Goal: Task Accomplishment & Management: Use online tool/utility

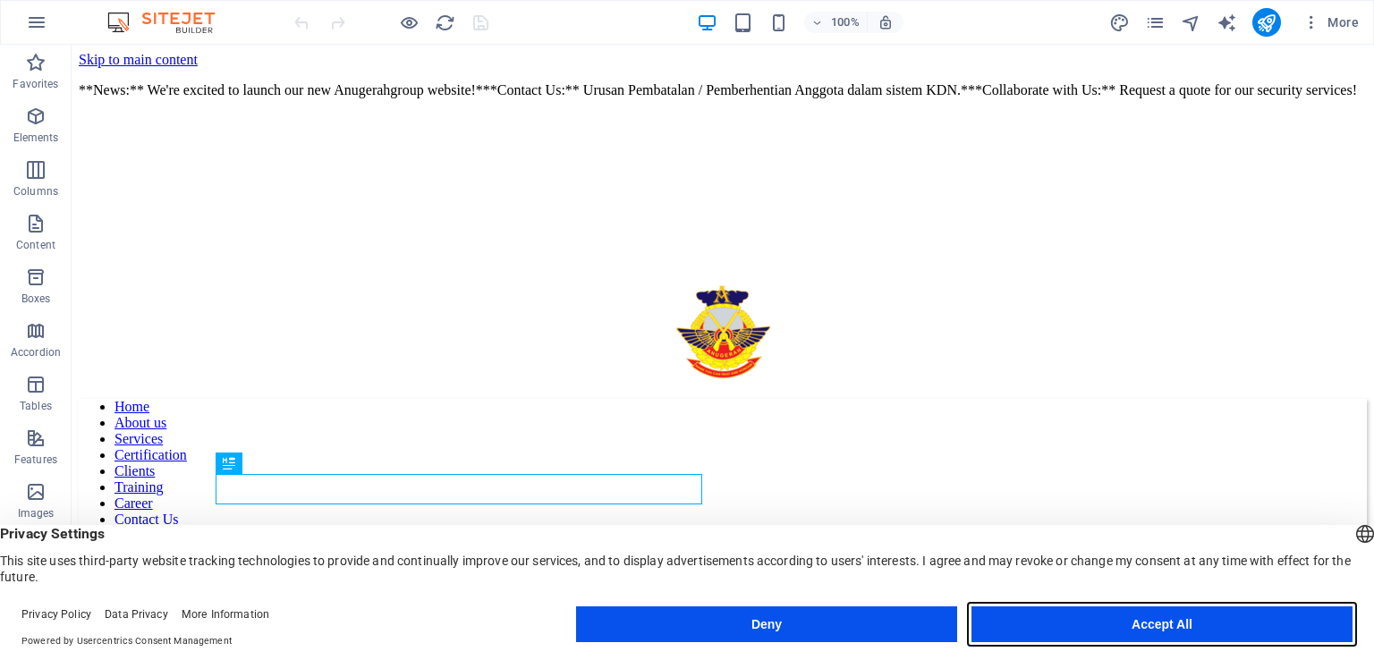
drag, startPoint x: 1146, startPoint y: 627, endPoint x: 1071, endPoint y: 582, distance: 87.4
click at [1146, 627] on button "Accept All" at bounding box center [1162, 625] width 381 height 36
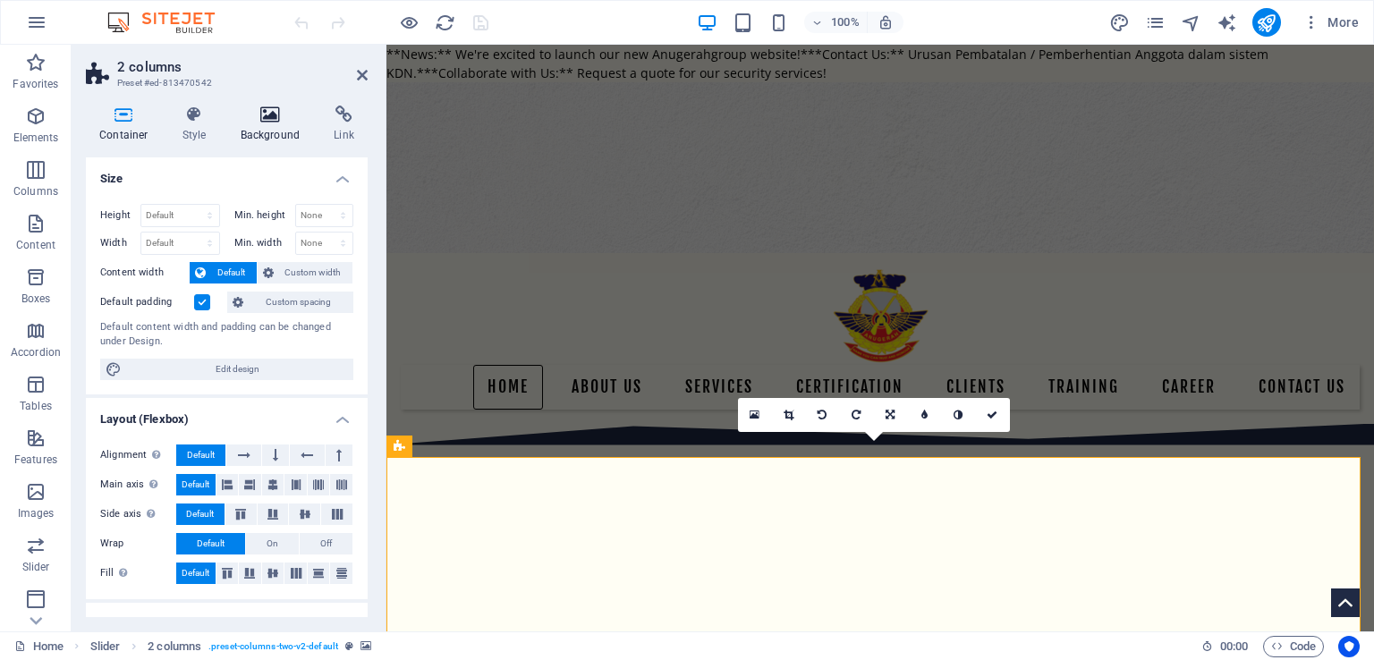
click at [270, 119] on icon at bounding box center [270, 115] width 87 height 18
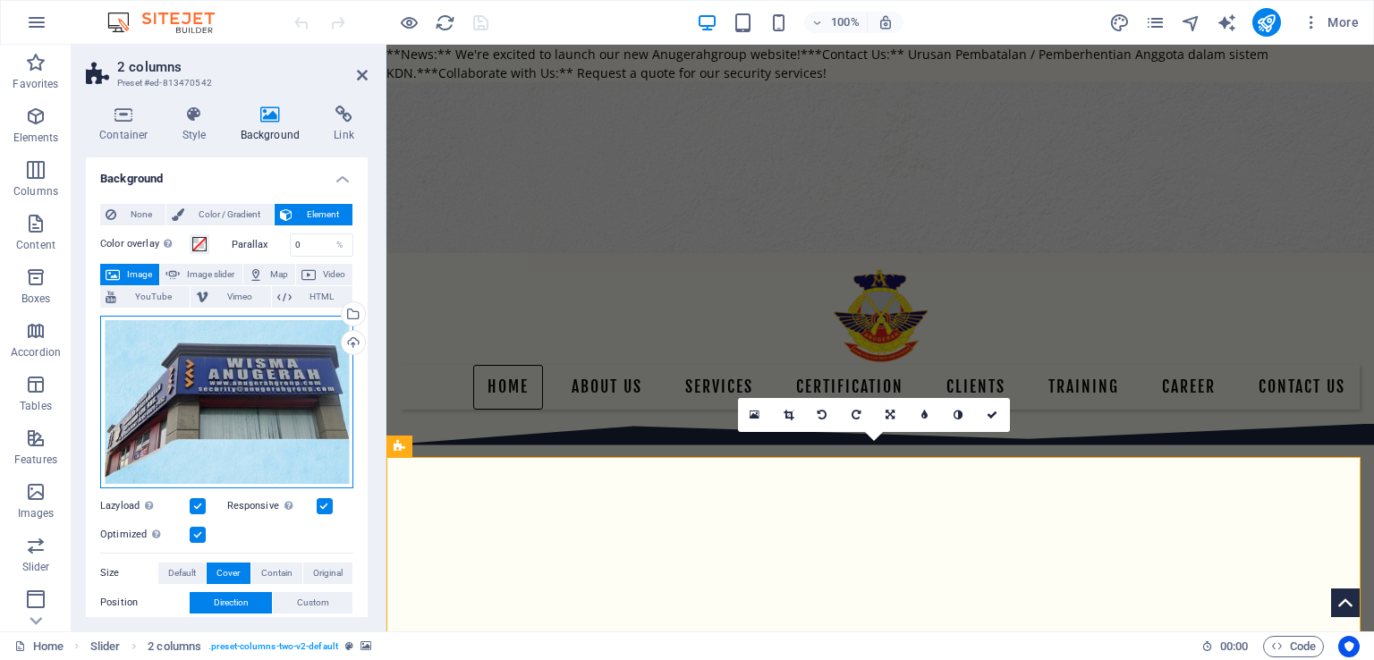
click at [213, 364] on div "Drag files here, click to choose files or select files from Files or our free s…" at bounding box center [226, 402] width 253 height 173
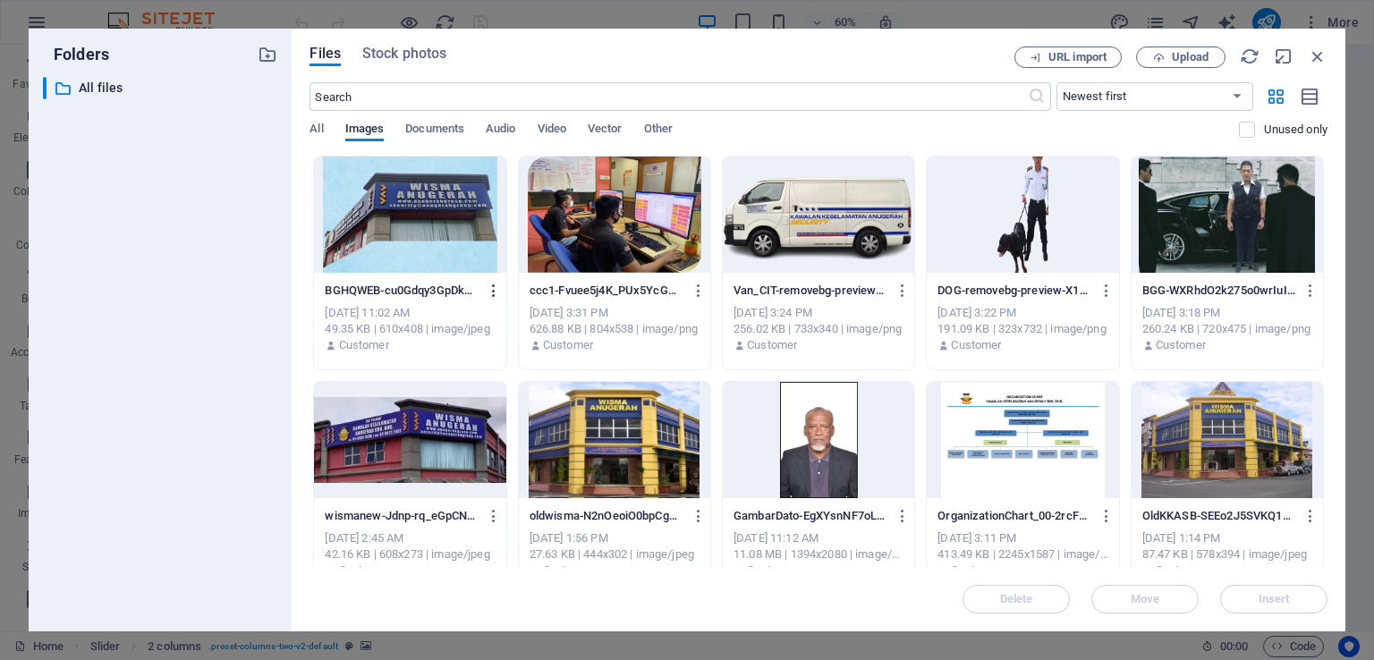
click at [490, 289] on icon "button" at bounding box center [494, 291] width 17 height 16
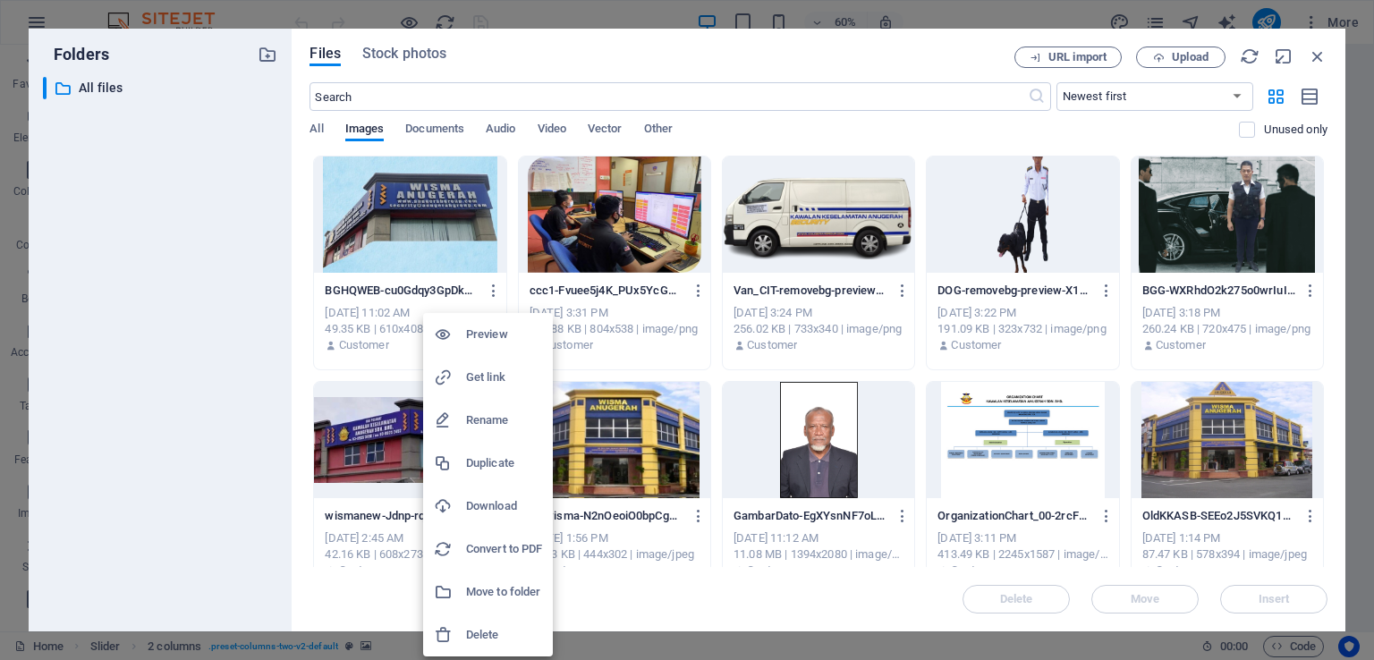
click at [1201, 63] on div at bounding box center [687, 330] width 1374 height 660
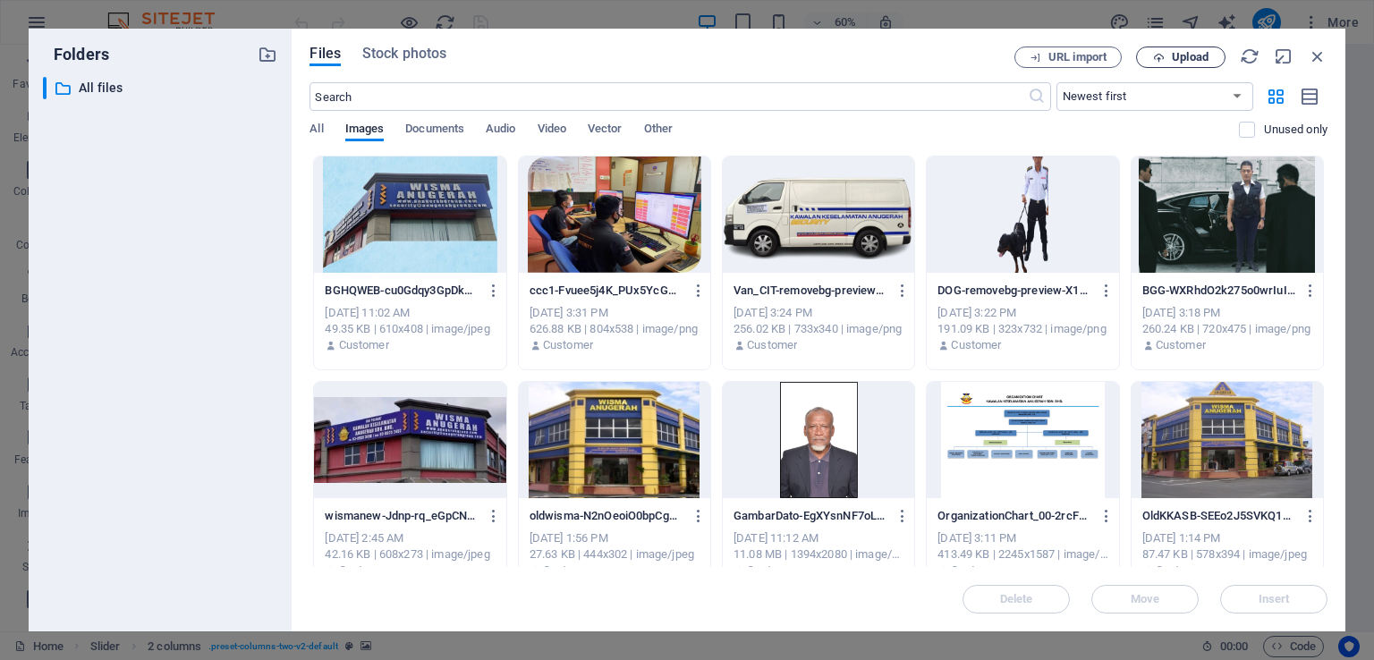
click at [1187, 55] on span "Upload" at bounding box center [1190, 57] width 37 height 11
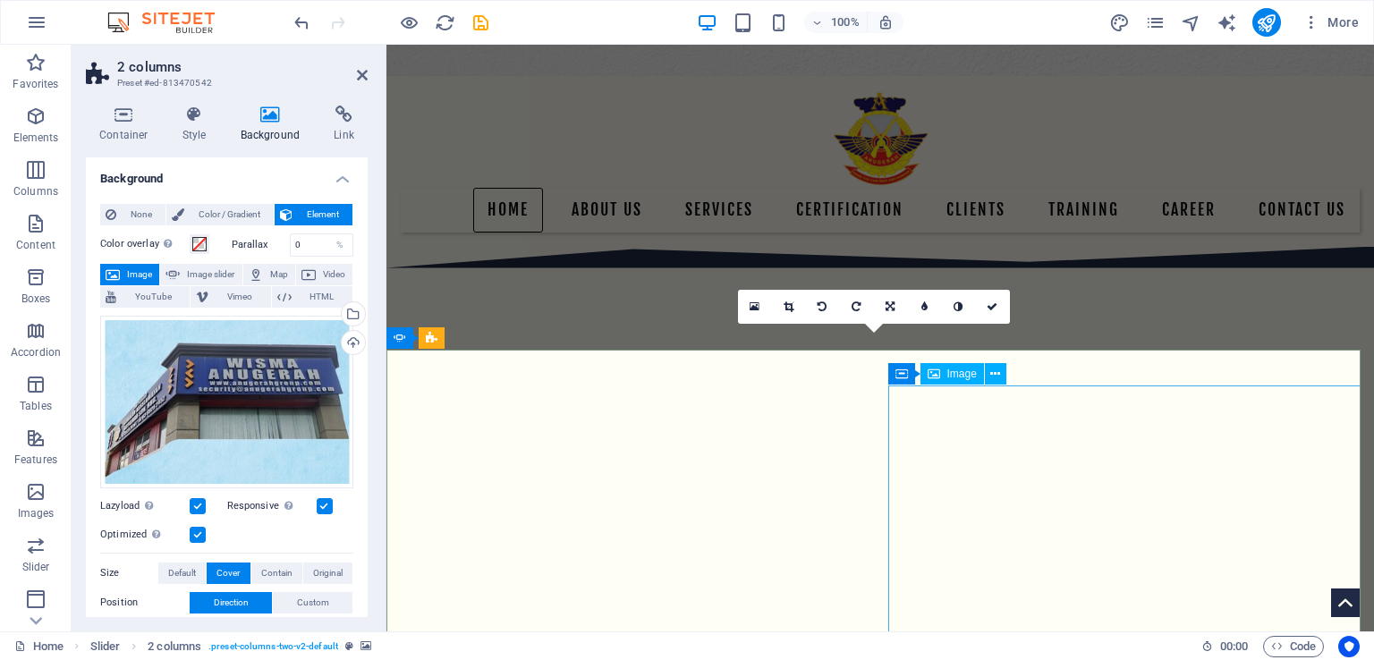
scroll to position [268, 0]
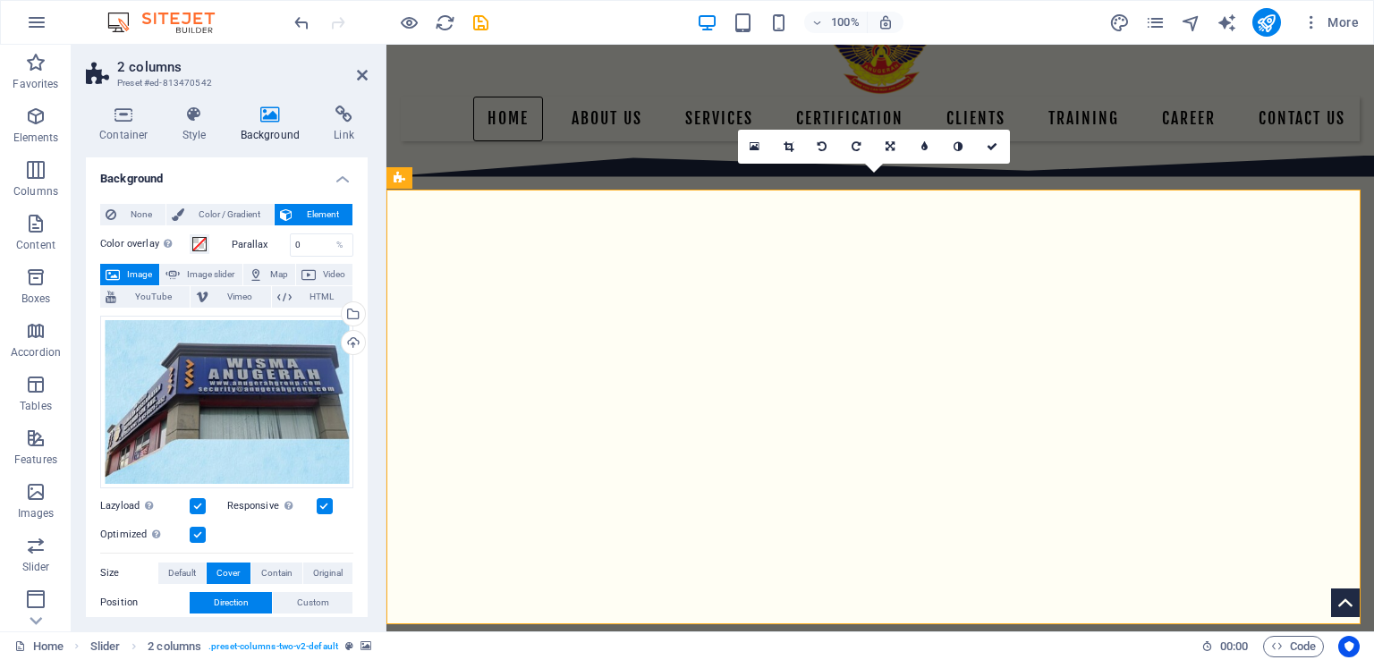
click at [302, 334] on div "Drag files here, click to choose files or select files from Files or our free s…" at bounding box center [226, 402] width 253 height 173
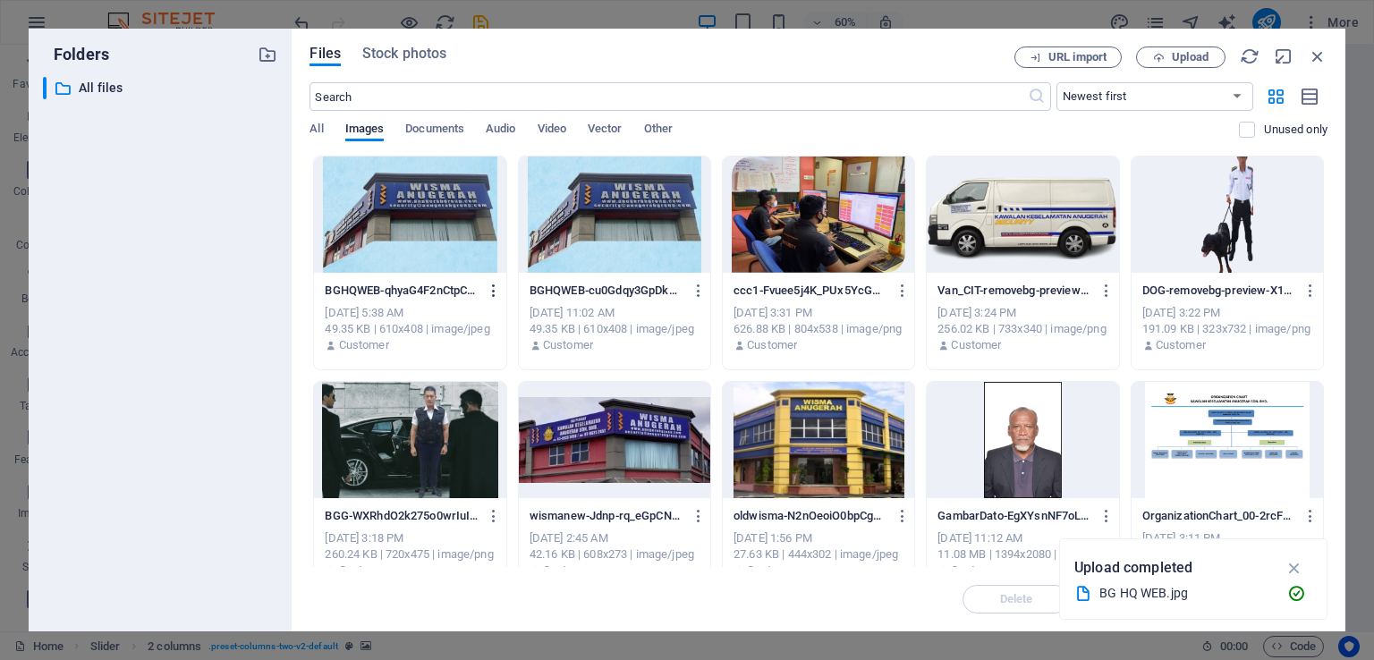
click at [490, 293] on icon "button" at bounding box center [494, 291] width 17 height 16
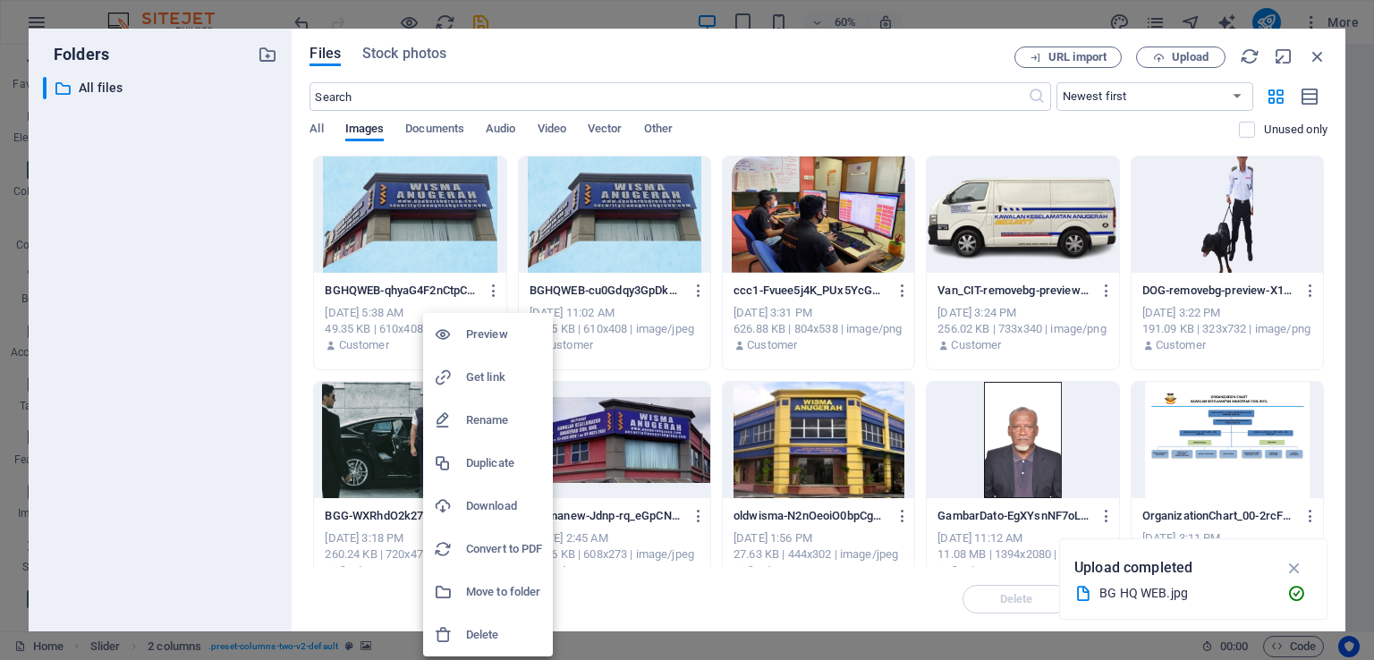
click at [496, 631] on h6 "Delete" at bounding box center [504, 634] width 76 height 21
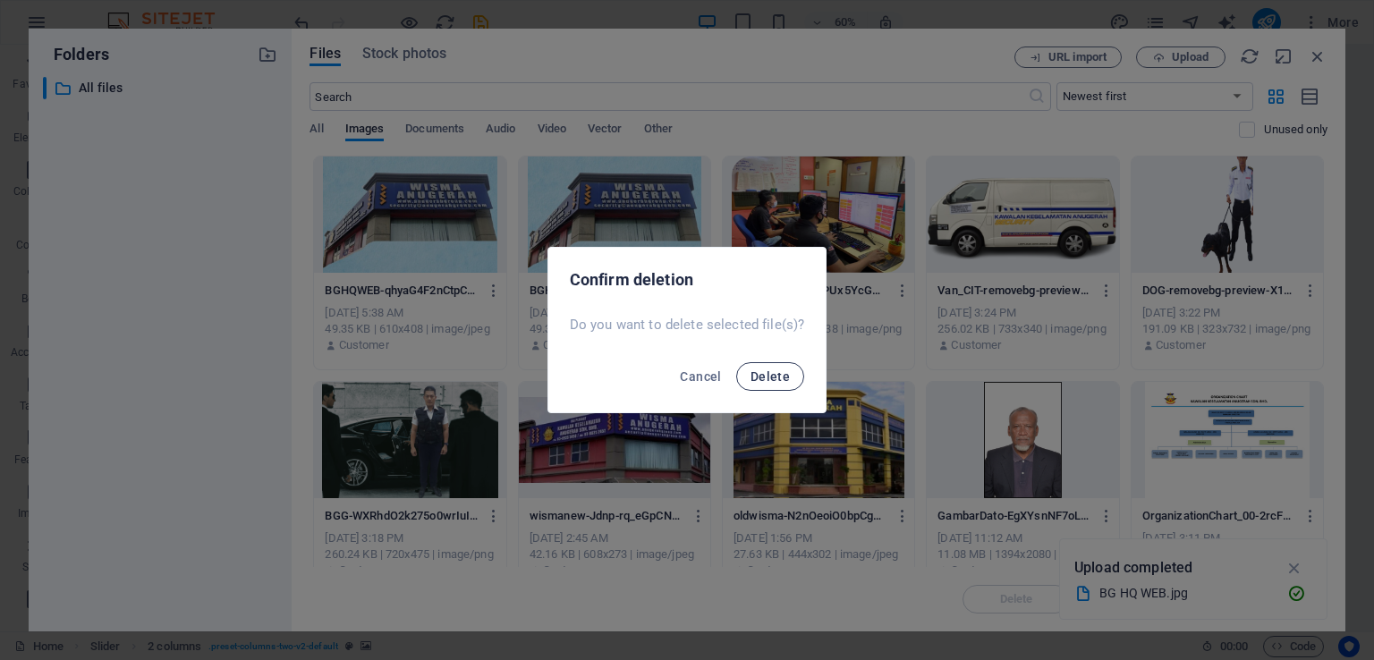
click at [781, 380] on span "Delete" at bounding box center [770, 376] width 39 height 14
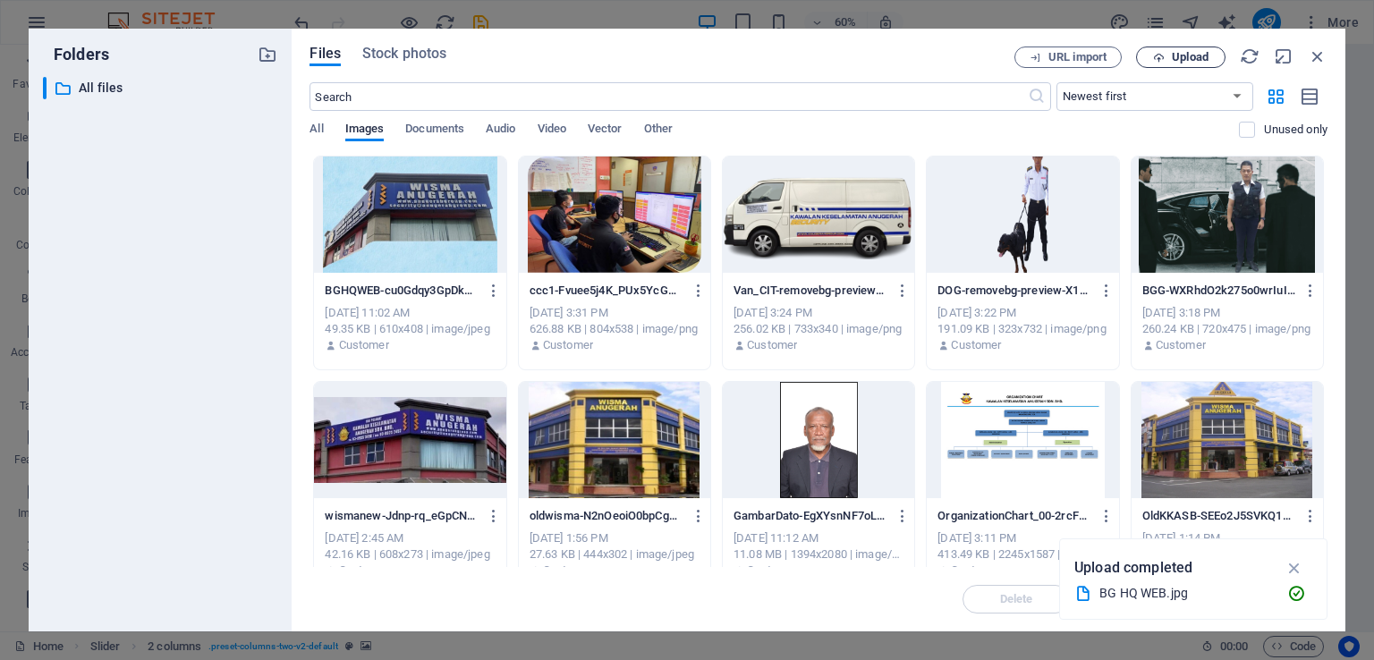
click at [1201, 55] on span "Upload" at bounding box center [1190, 57] width 37 height 11
click at [1195, 61] on span "Upload" at bounding box center [1190, 57] width 37 height 11
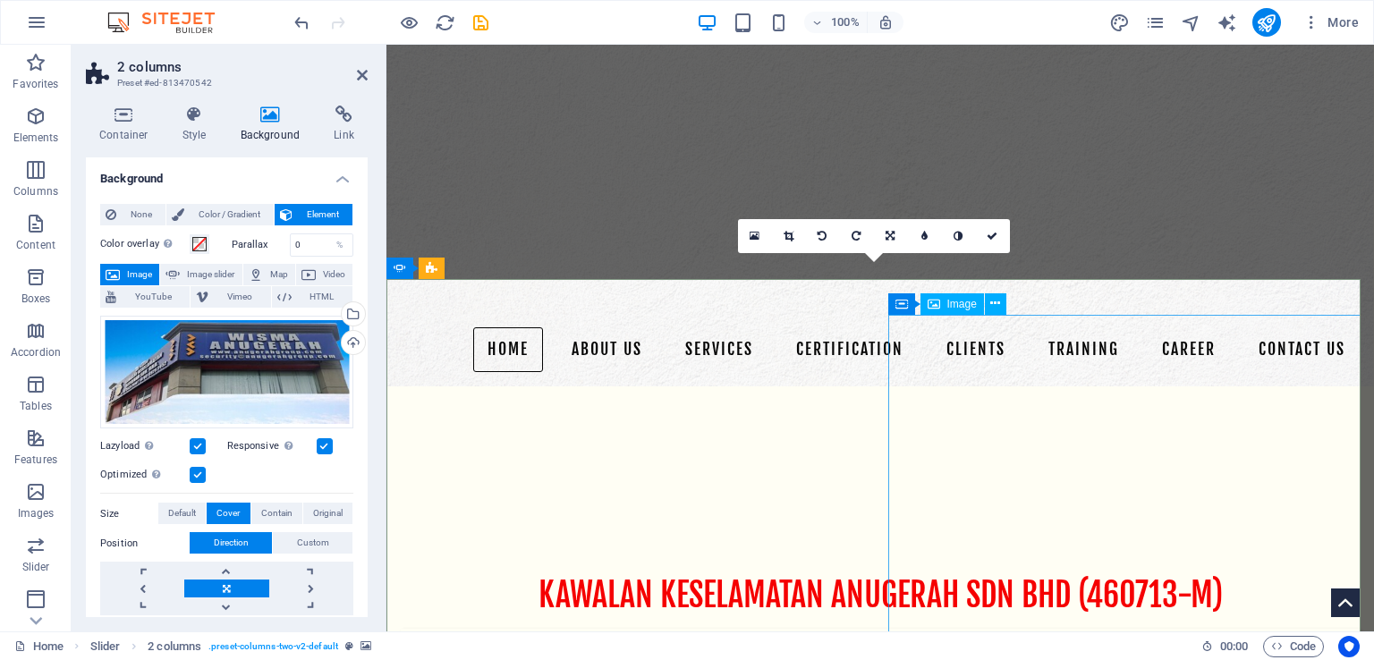
scroll to position [179, 0]
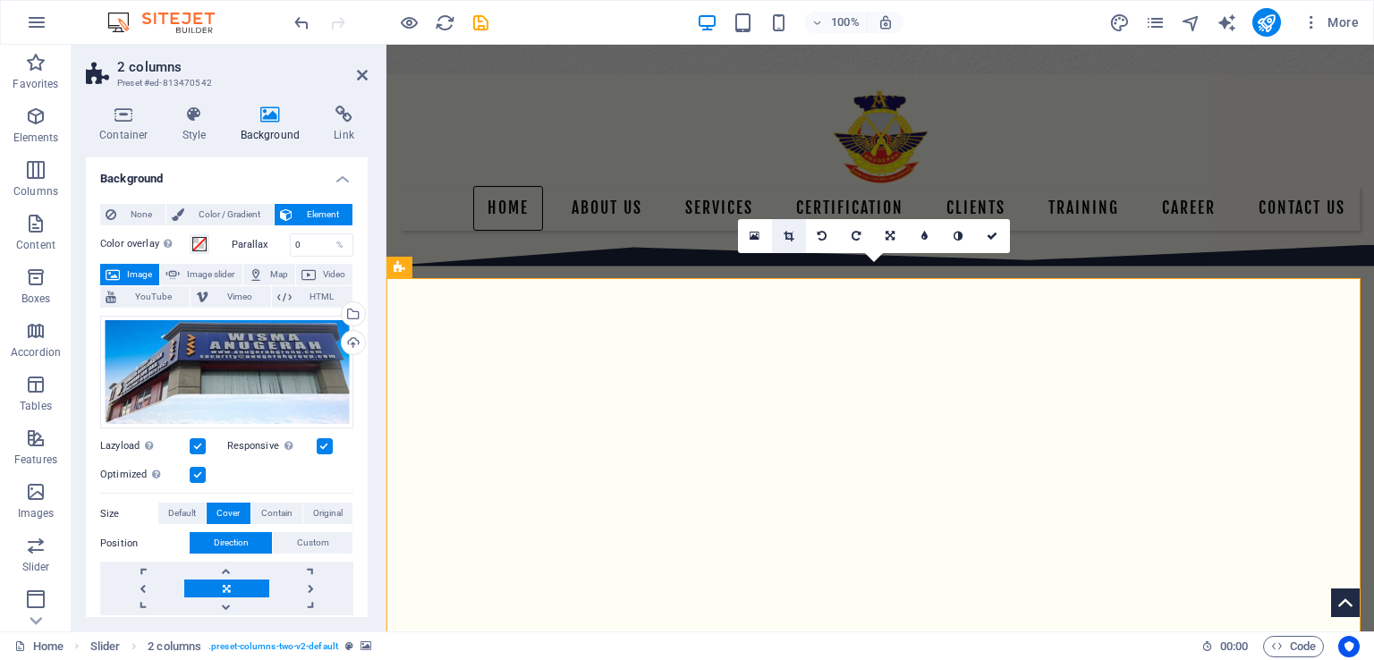
click at [791, 229] on link at bounding box center [789, 236] width 34 height 34
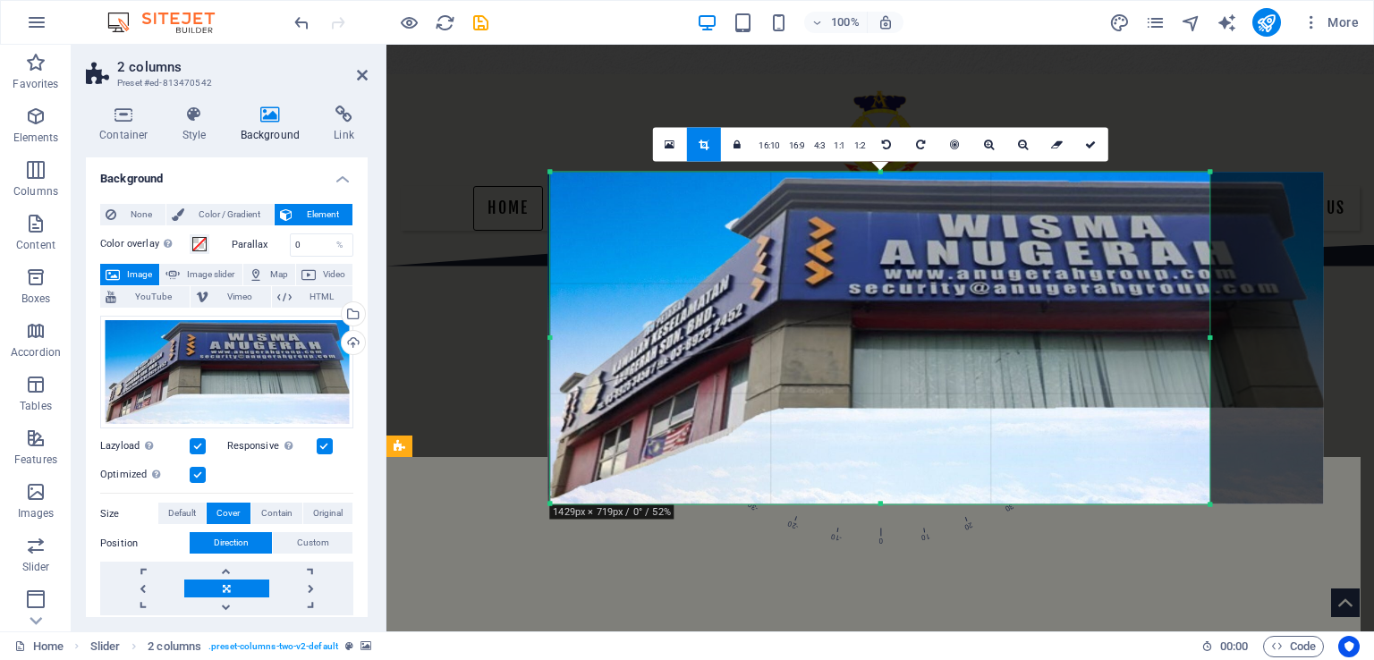
drag, startPoint x: 608, startPoint y: 339, endPoint x: 497, endPoint y: 335, distance: 111.0
click at [497, 335] on div "Drag here to replace the existing content. Press “Ctrl” if you want to create a…" at bounding box center [880, 338] width 988 height 587
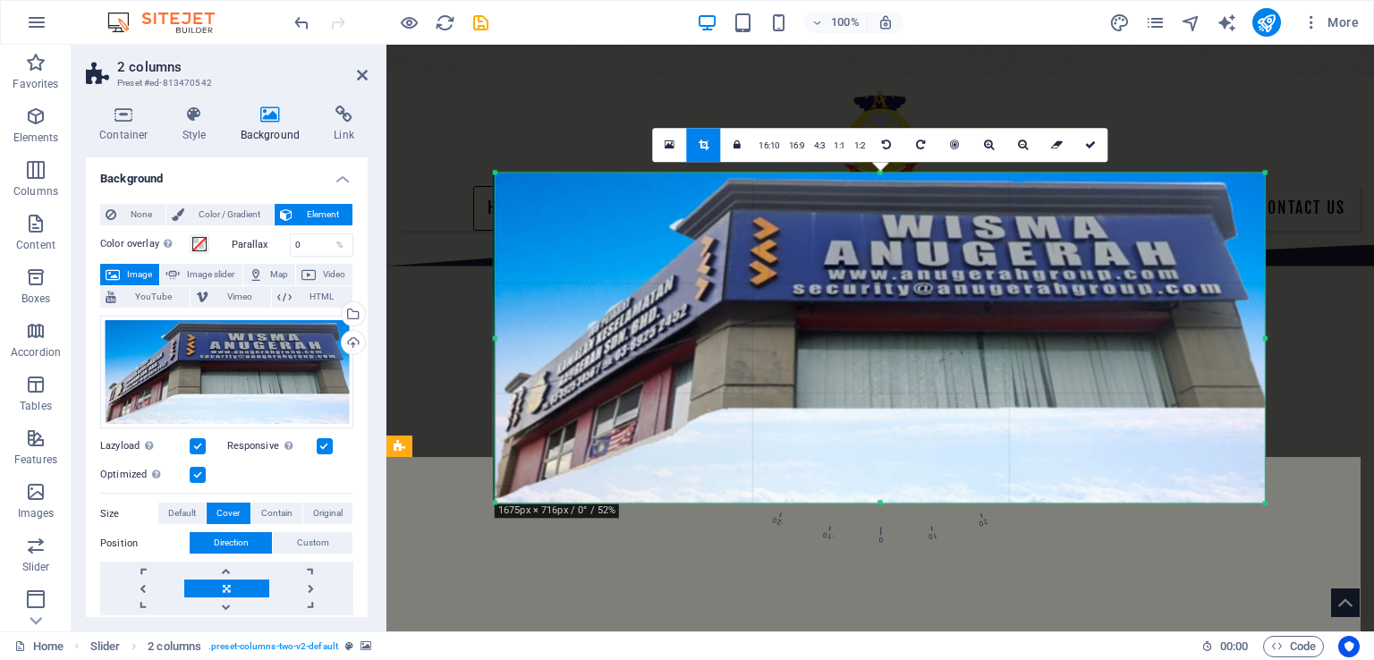
drag, startPoint x: 1209, startPoint y: 341, endPoint x: 1320, endPoint y: 339, distance: 110.9
click at [1320, 339] on div "Drag here to replace the existing content. Press “Ctrl” if you want to create a…" at bounding box center [880, 338] width 988 height 587
click at [1087, 148] on icon at bounding box center [1090, 145] width 11 height 11
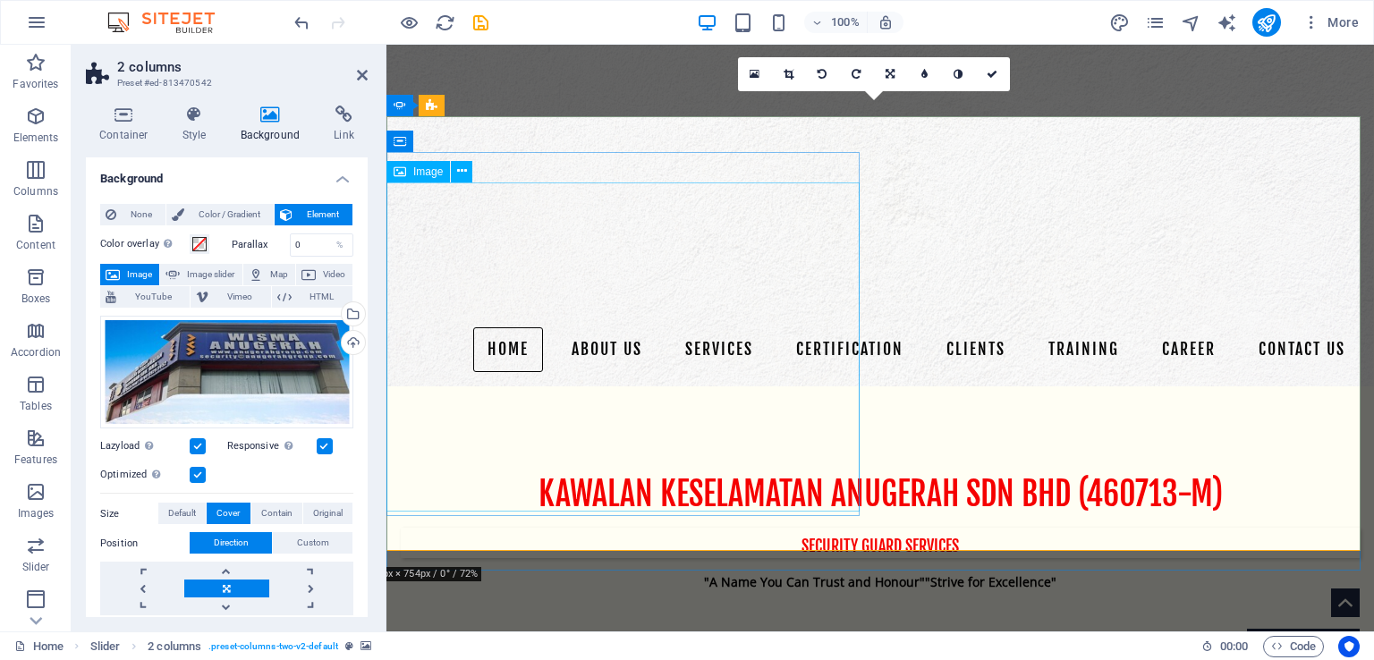
scroll to position [268, 0]
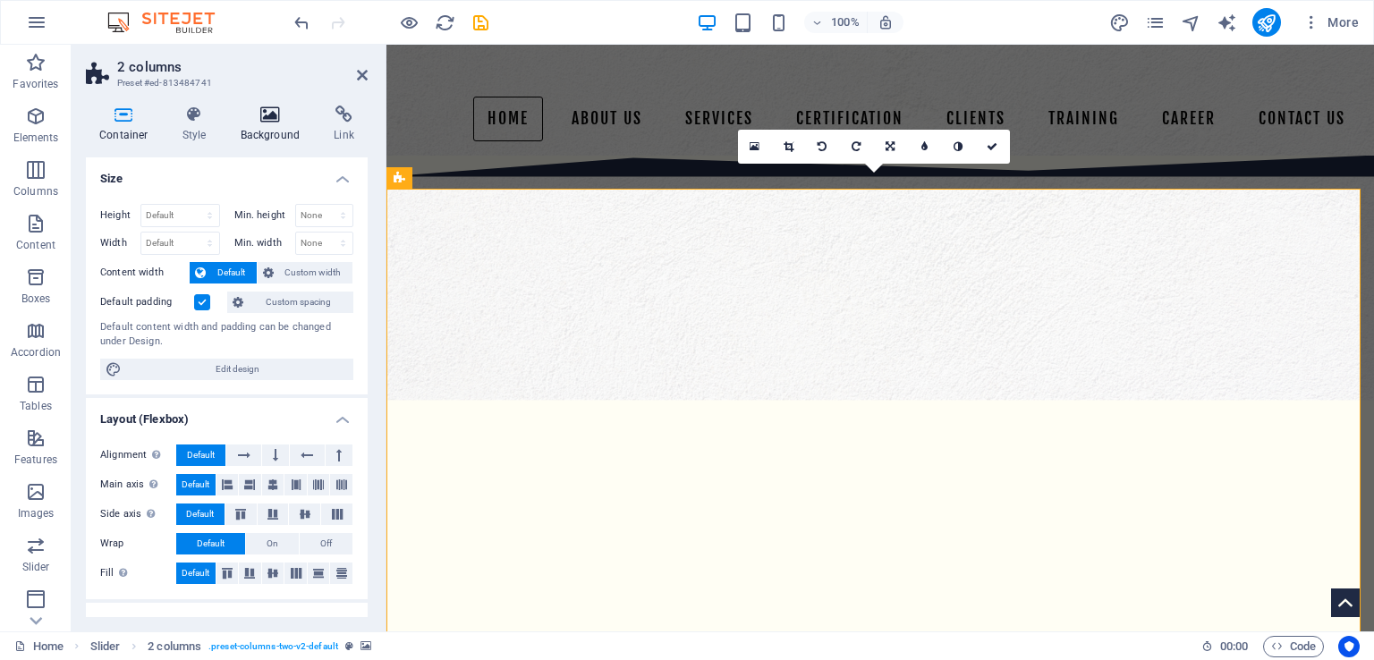
click at [260, 138] on h4 "Background" at bounding box center [274, 125] width 94 height 38
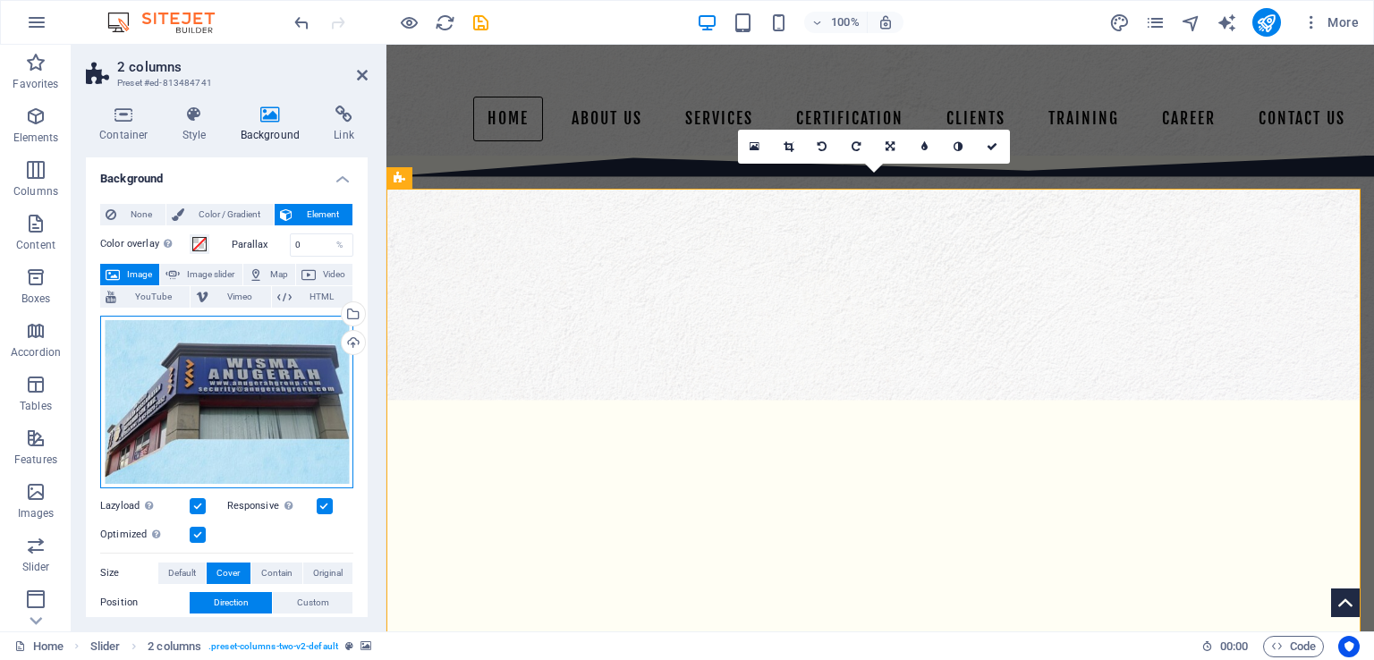
click at [233, 339] on div "Drag files here, click to choose files or select files from Files or our free s…" at bounding box center [226, 402] width 253 height 173
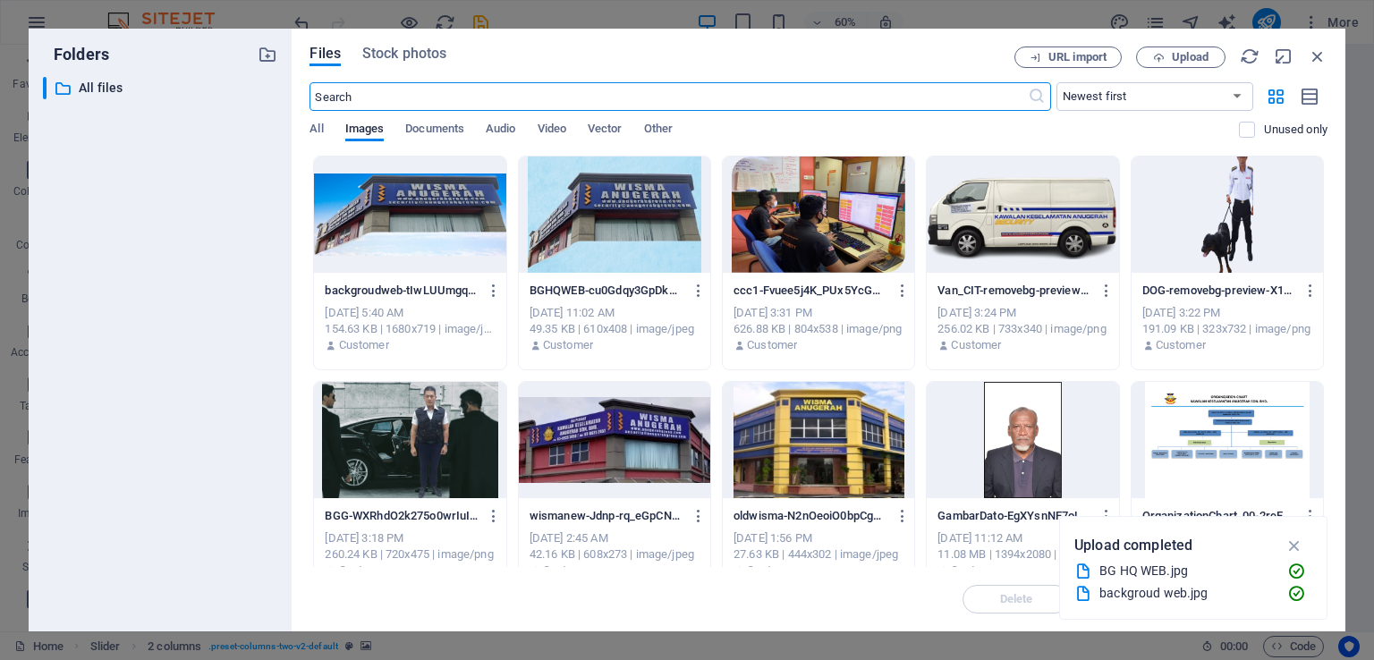
click at [479, 202] on div at bounding box center [409, 215] width 191 height 116
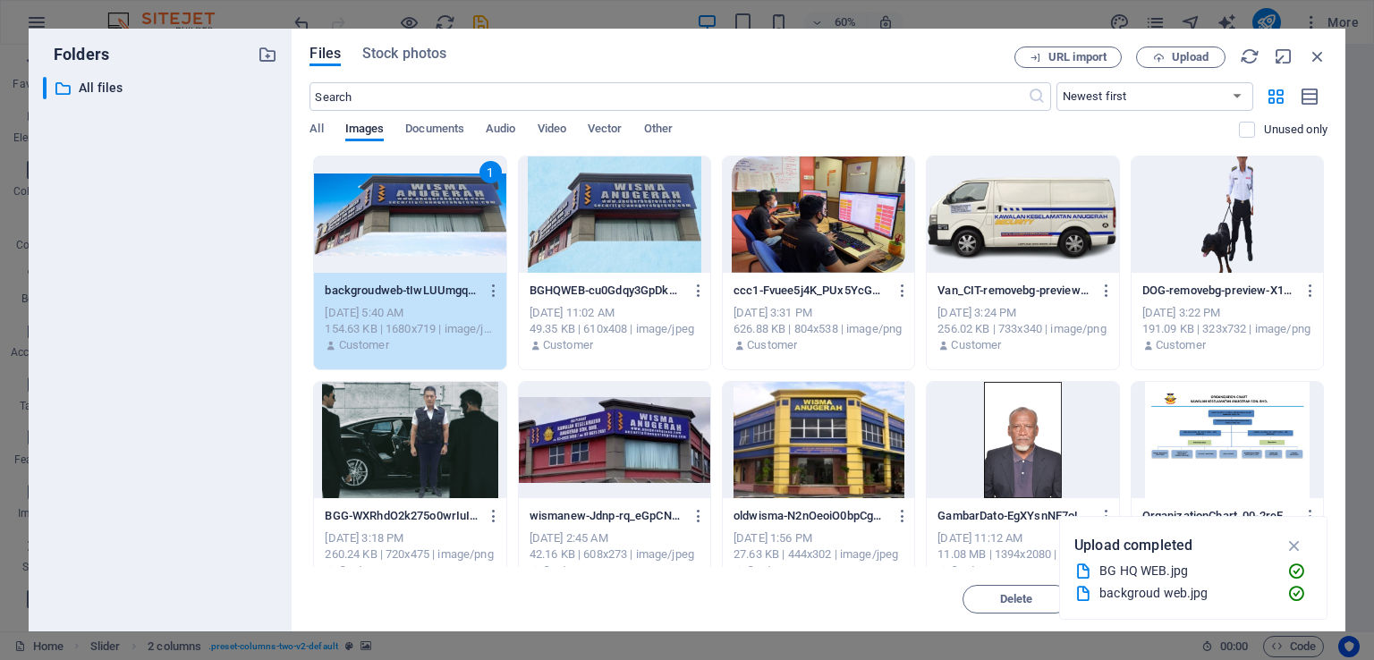
click at [479, 202] on div "1" at bounding box center [409, 215] width 191 height 116
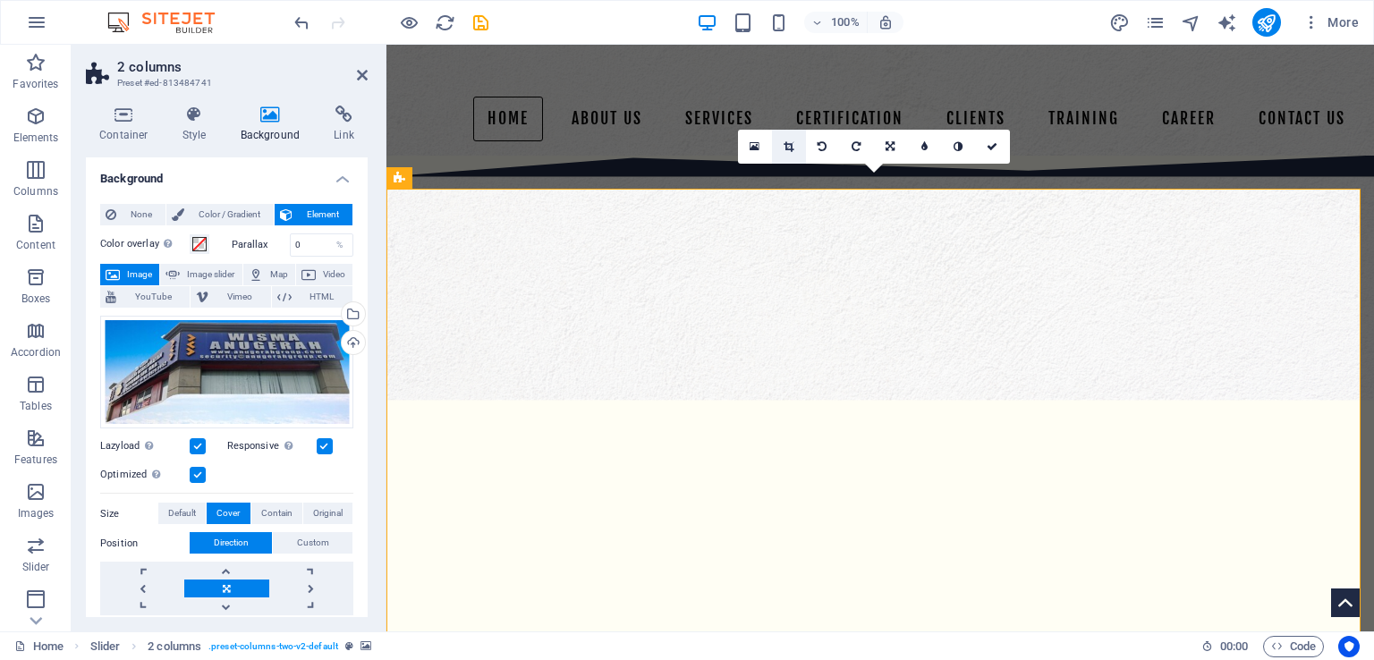
click at [789, 150] on icon at bounding box center [789, 146] width 10 height 11
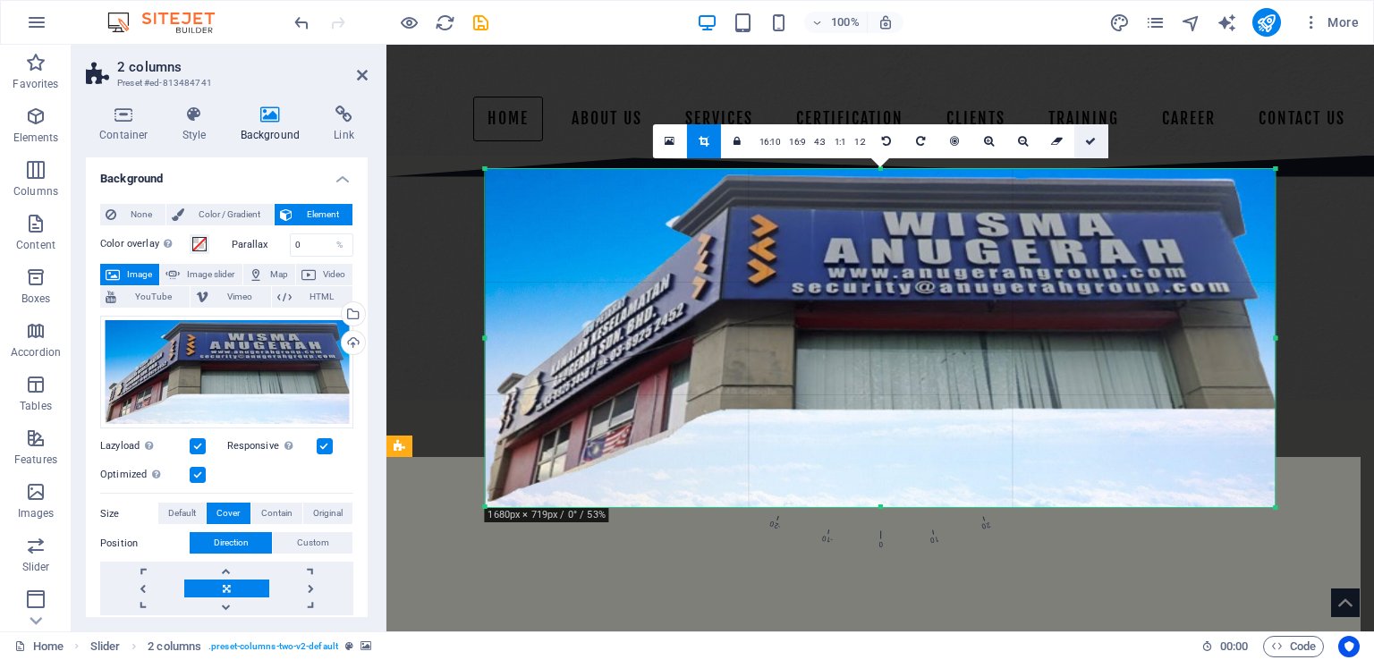
click at [1089, 141] on icon at bounding box center [1090, 141] width 11 height 11
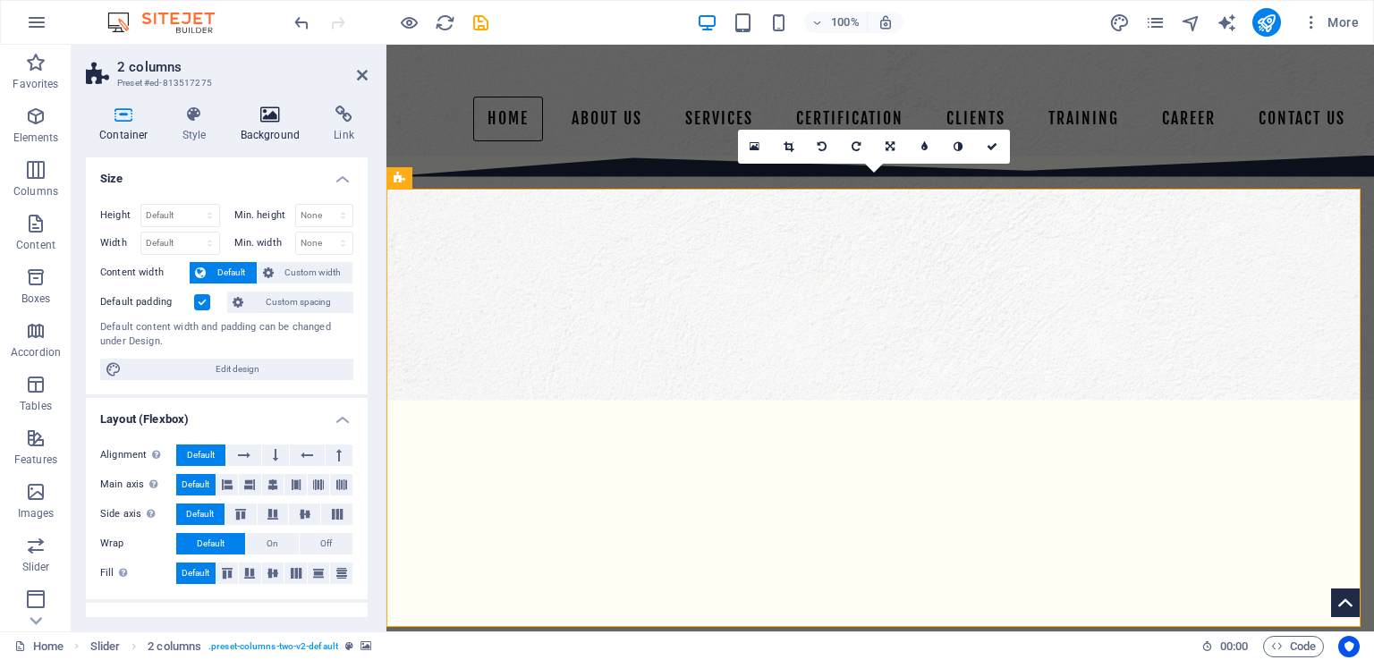
click at [276, 122] on icon at bounding box center [270, 115] width 87 height 18
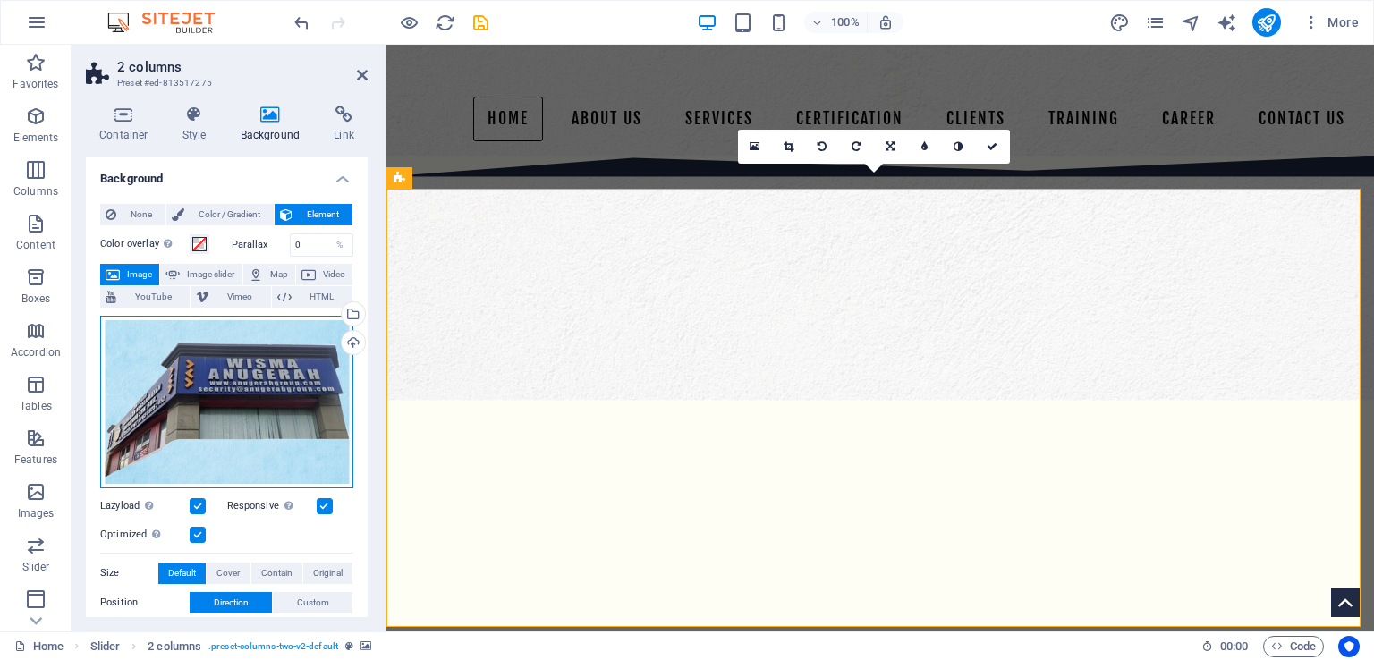
click at [268, 346] on div "Drag files here, click to choose files or select files from Files or our free s…" at bounding box center [226, 402] width 253 height 173
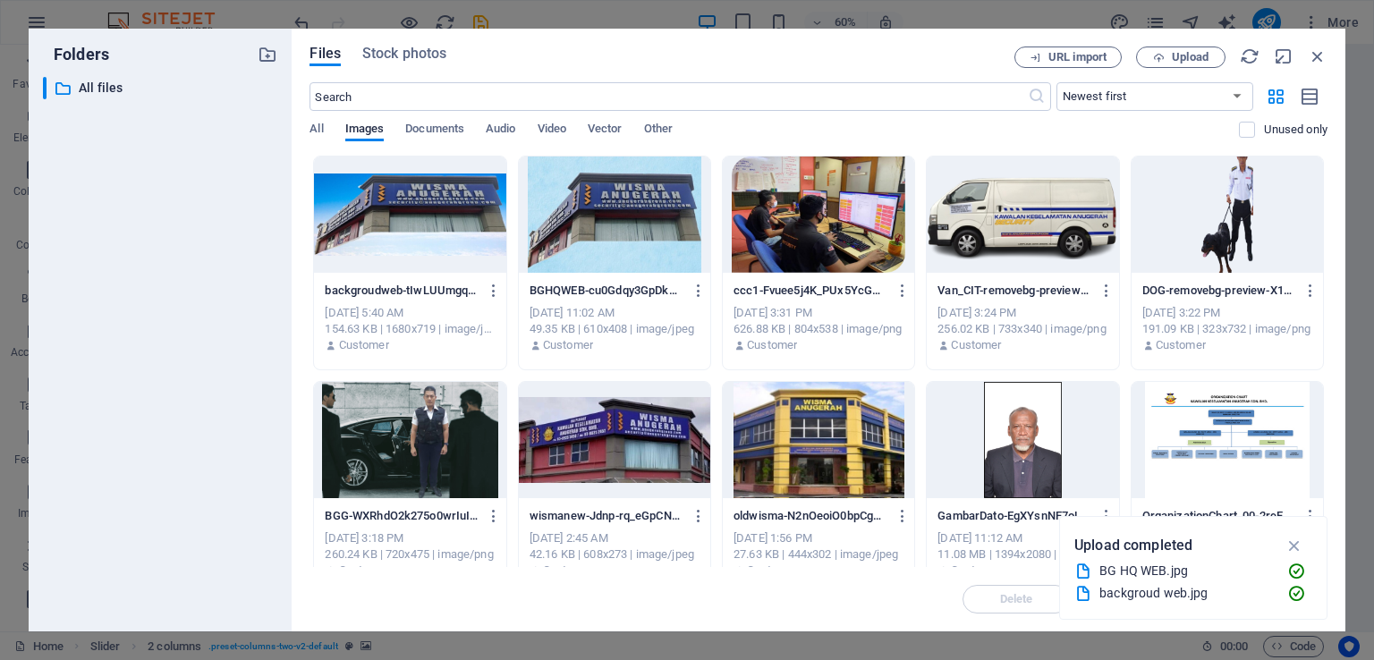
click at [357, 213] on div at bounding box center [409, 215] width 191 height 116
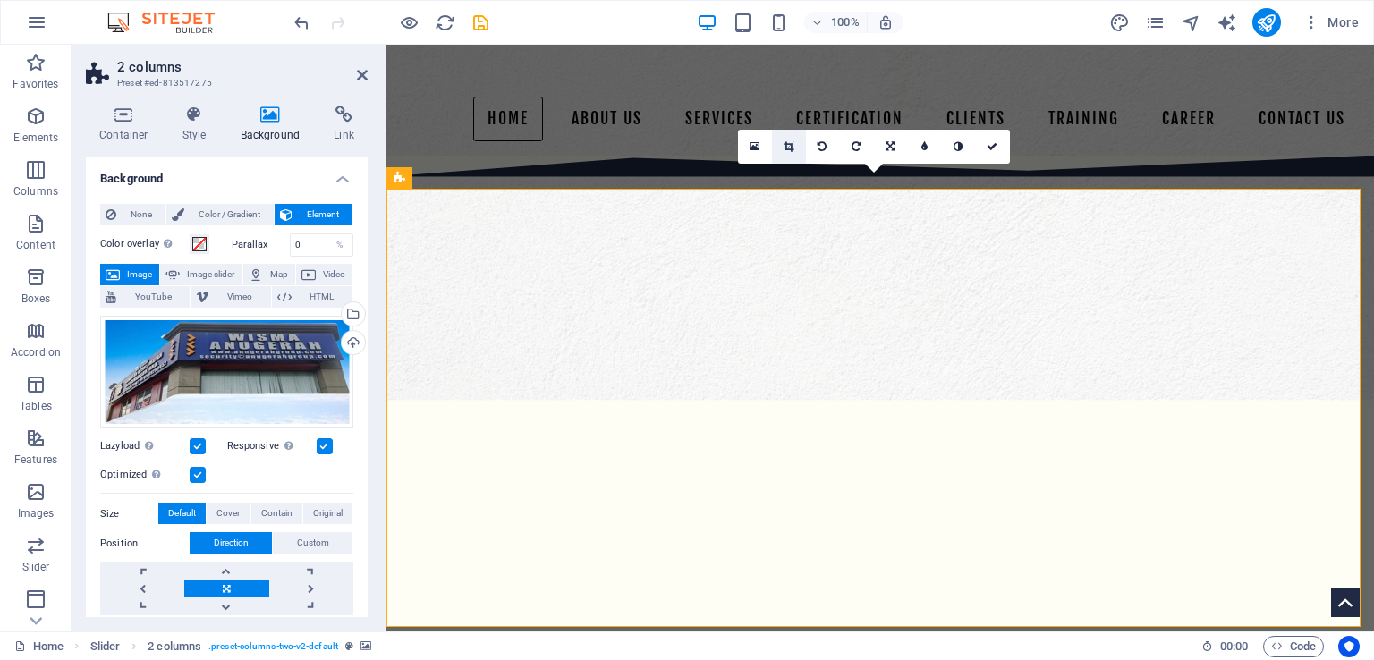
click at [784, 148] on icon at bounding box center [789, 146] width 10 height 11
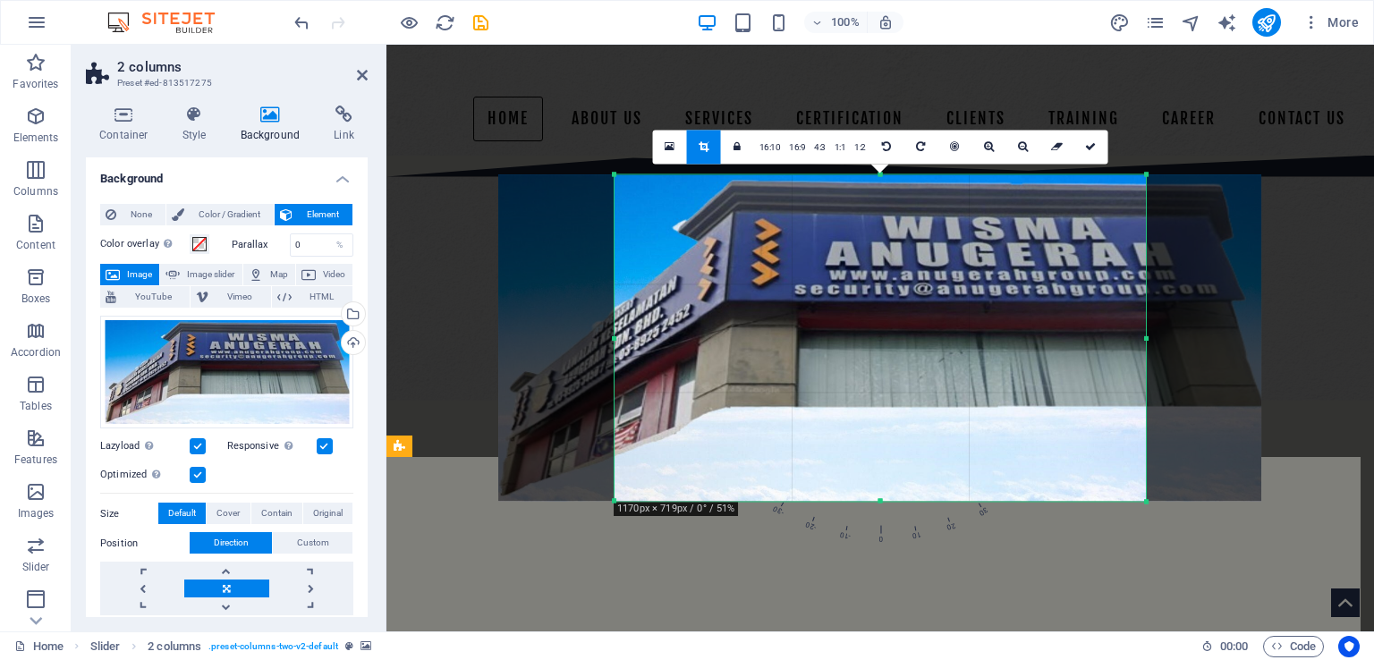
click at [612, 340] on div at bounding box center [615, 337] width 6 height 327
click at [1058, 154] on link at bounding box center [1057, 147] width 34 height 34
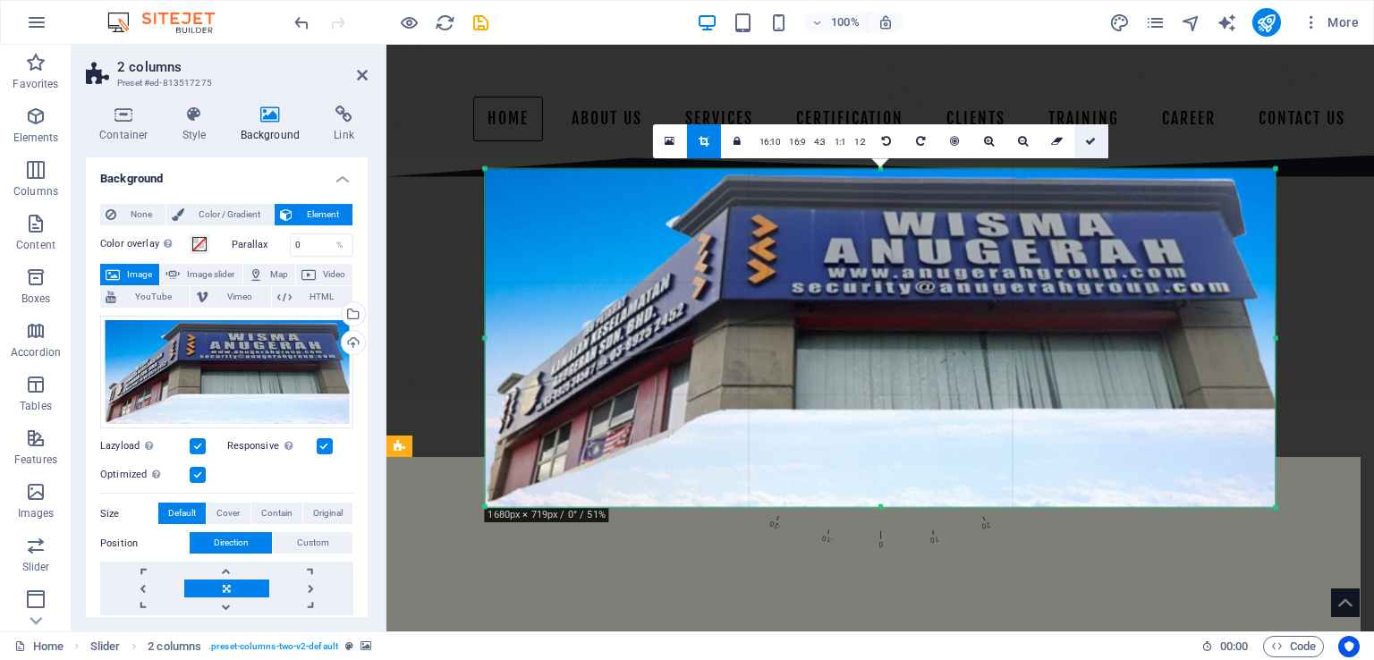
click at [1095, 141] on link at bounding box center [1091, 141] width 34 height 34
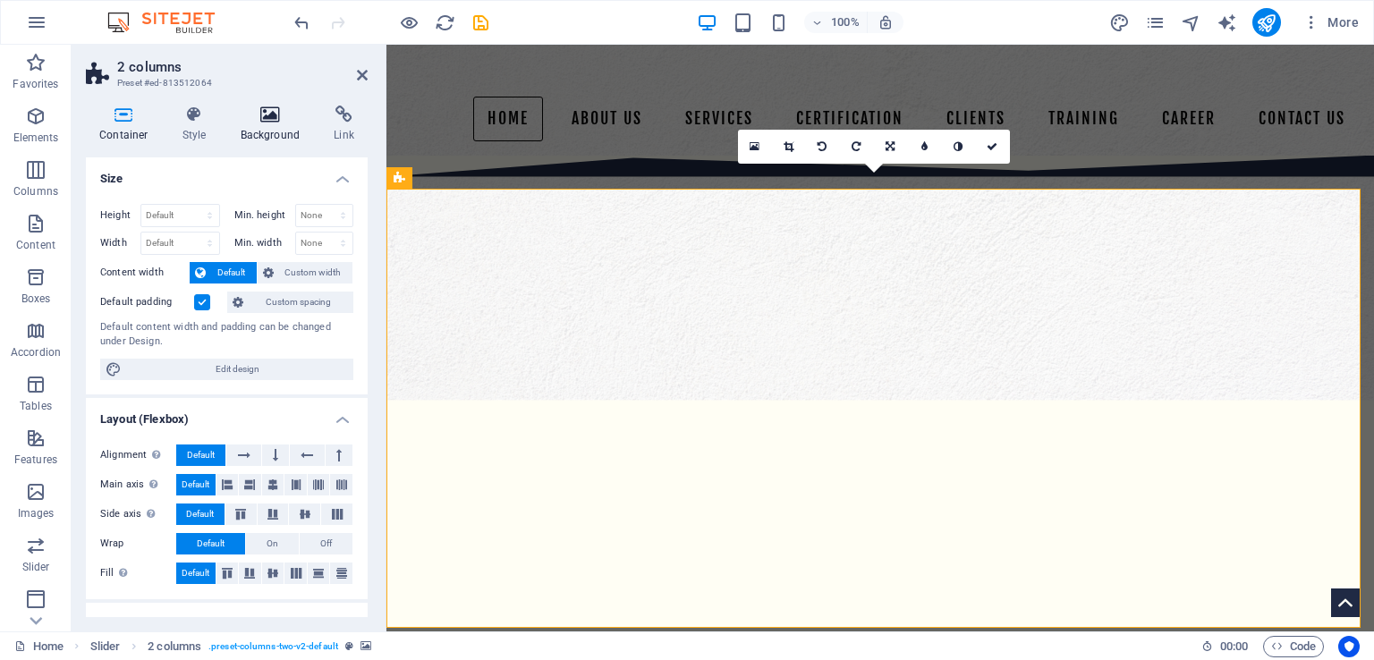
click at [267, 123] on h4 "Background" at bounding box center [274, 125] width 94 height 38
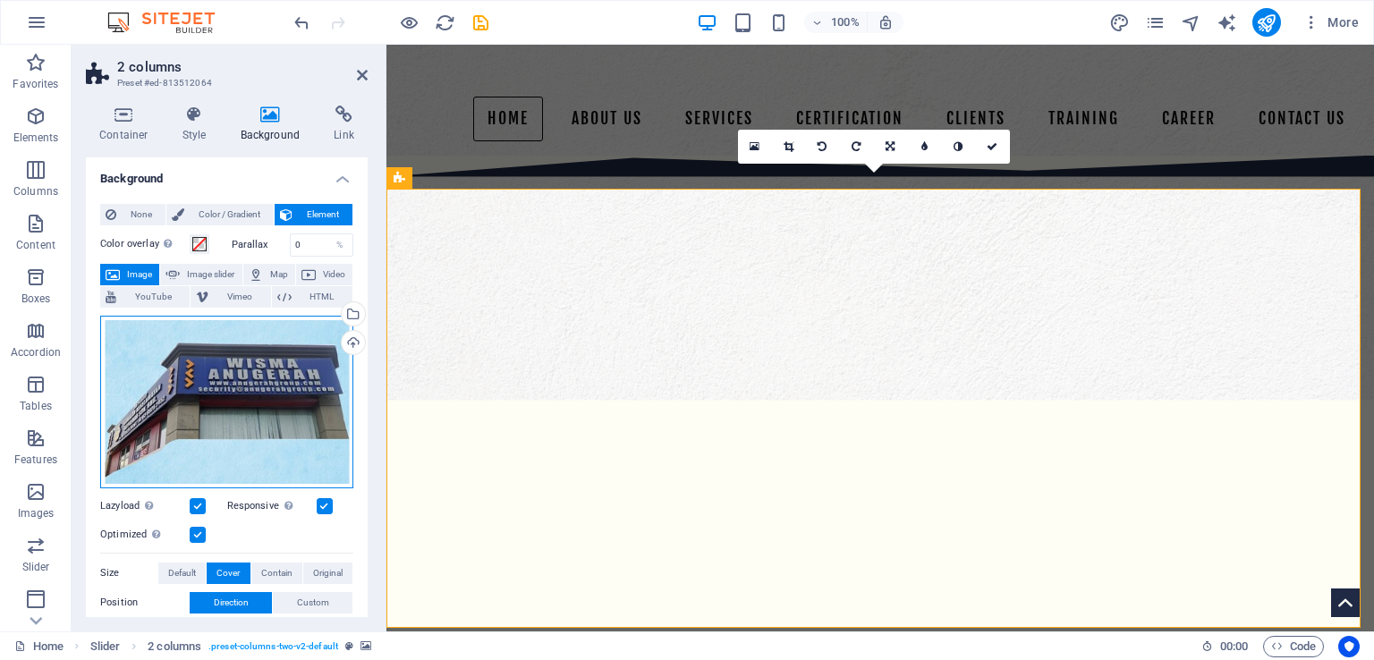
click at [259, 373] on div "Drag files here, click to choose files or select files from Files or our free s…" at bounding box center [226, 402] width 253 height 173
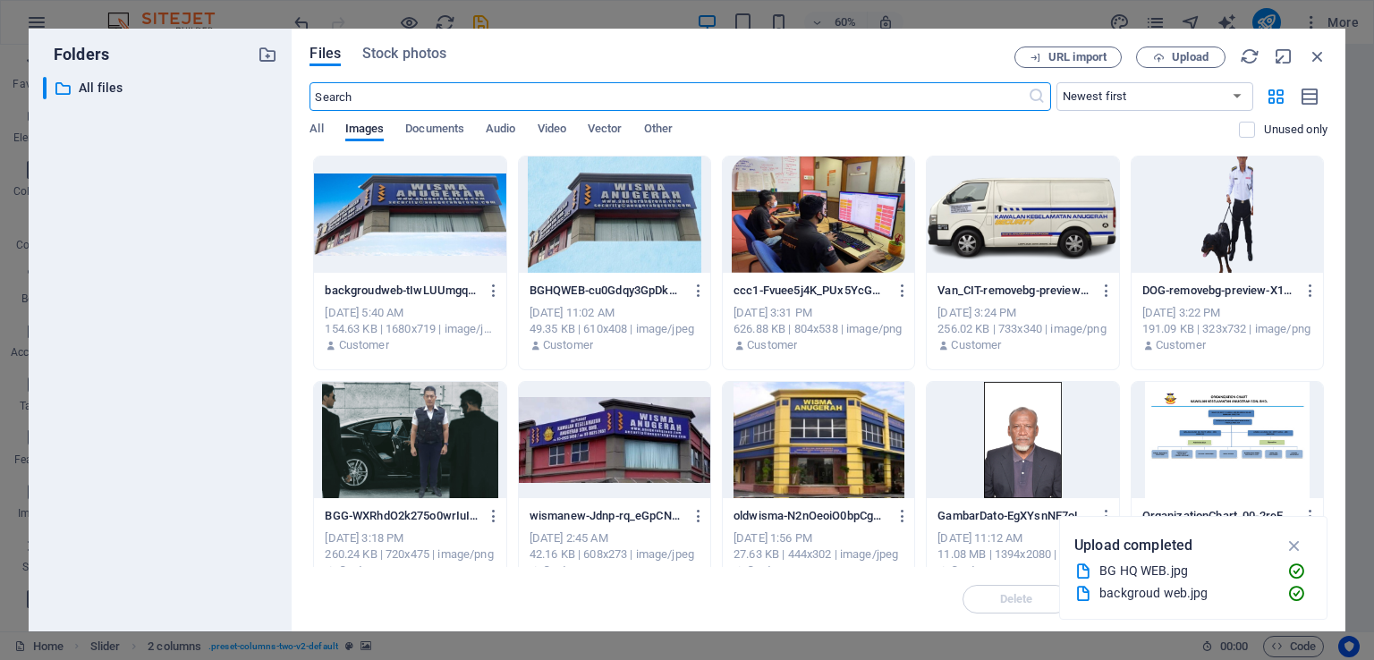
click at [365, 237] on div at bounding box center [409, 215] width 191 height 116
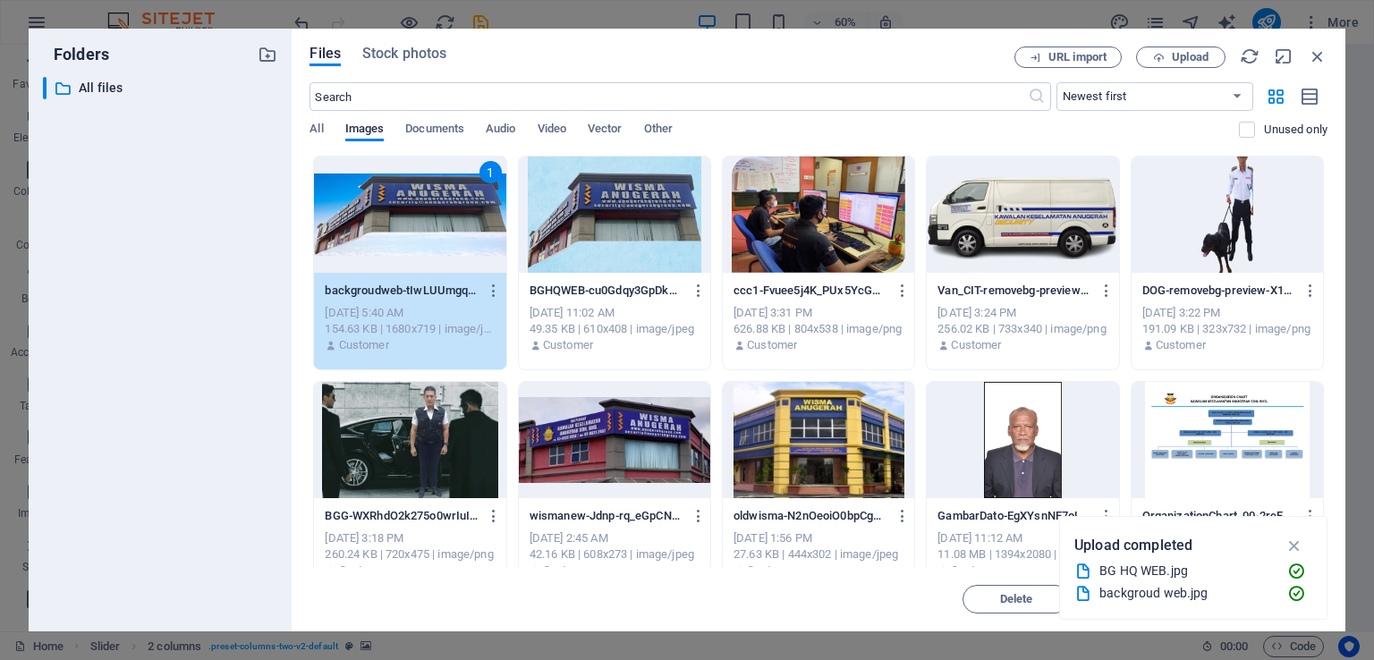
click at [365, 237] on div "1" at bounding box center [409, 215] width 191 height 116
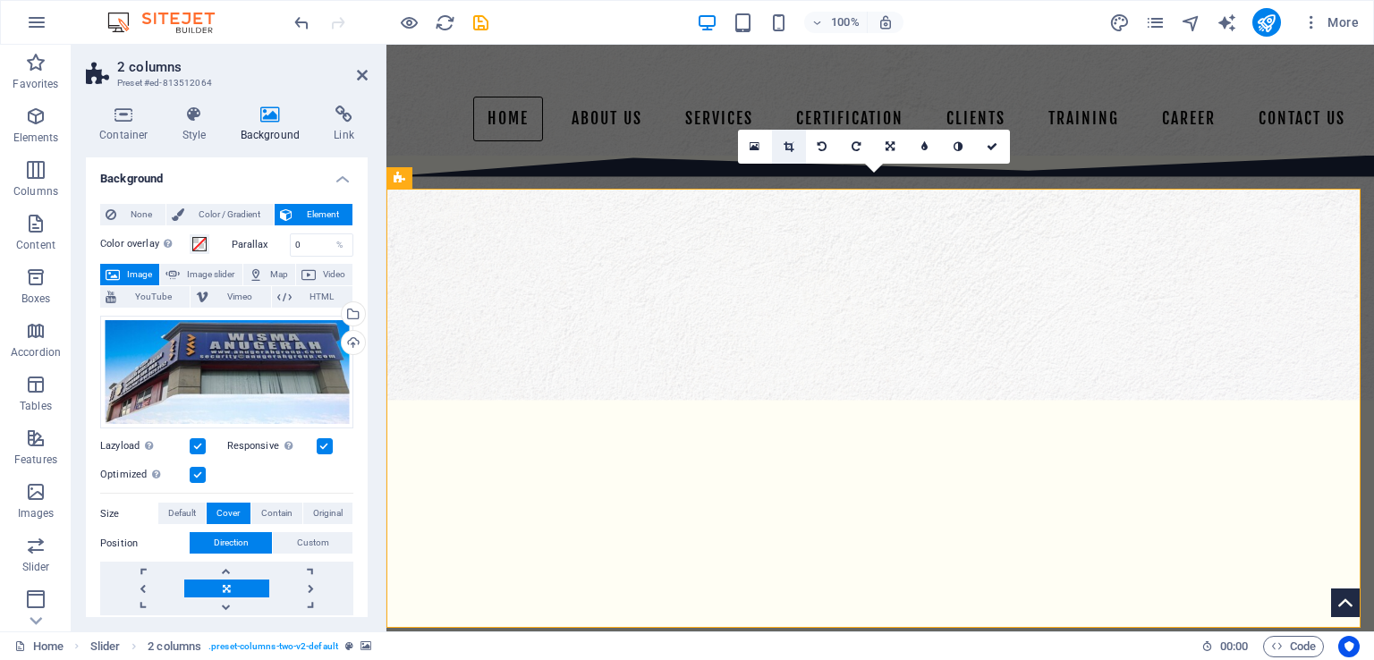
click at [789, 148] on icon at bounding box center [789, 146] width 10 height 11
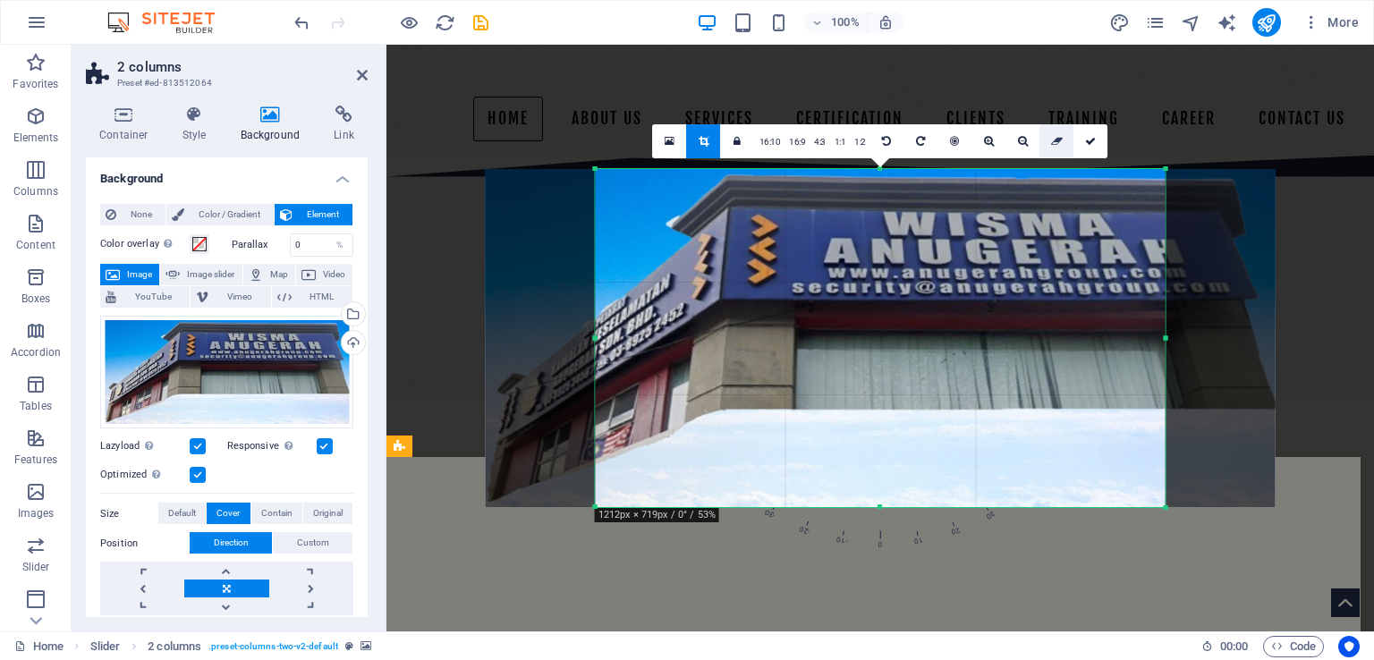
click at [1065, 143] on link at bounding box center [1057, 141] width 34 height 34
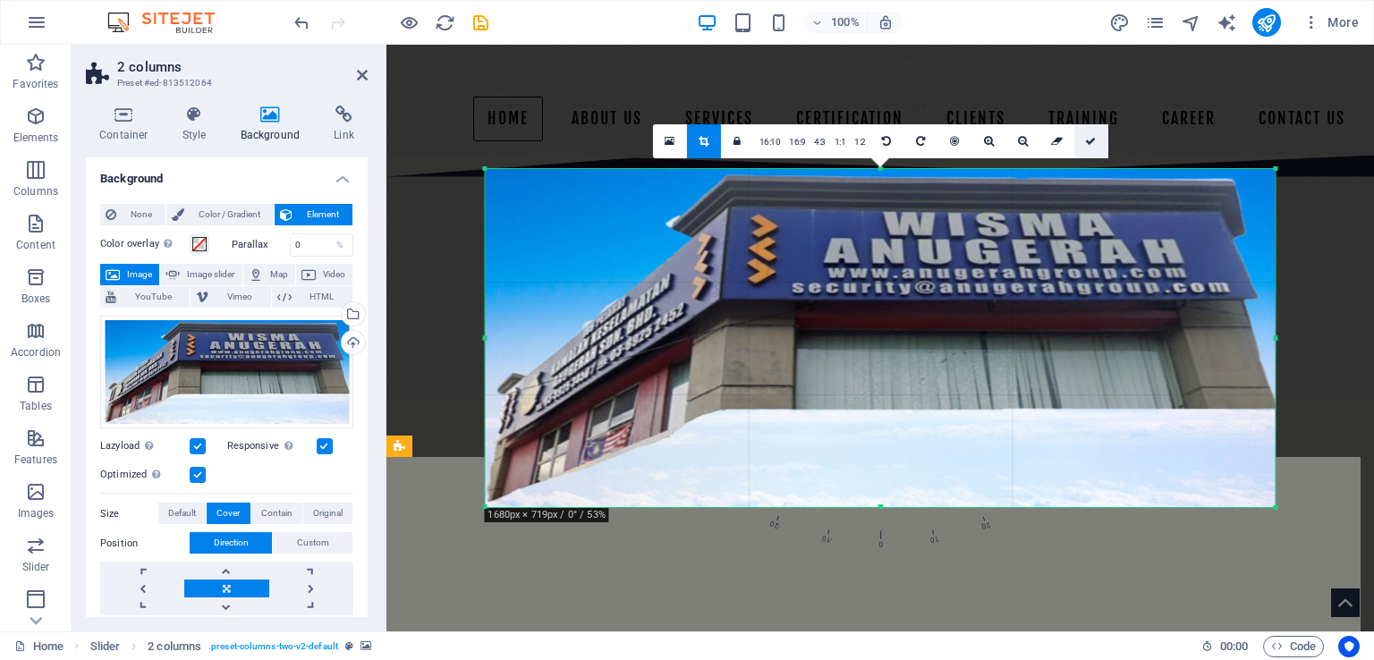
click at [1091, 143] on icon at bounding box center [1090, 141] width 11 height 11
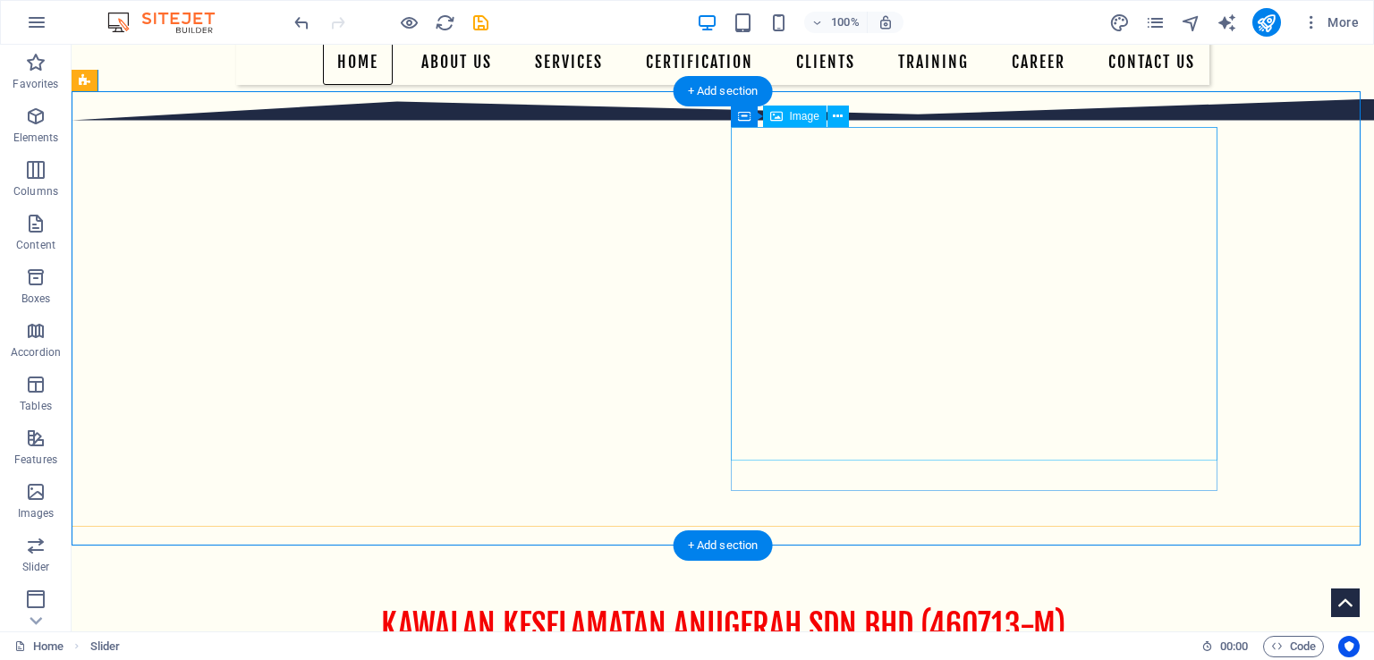
scroll to position [358, 0]
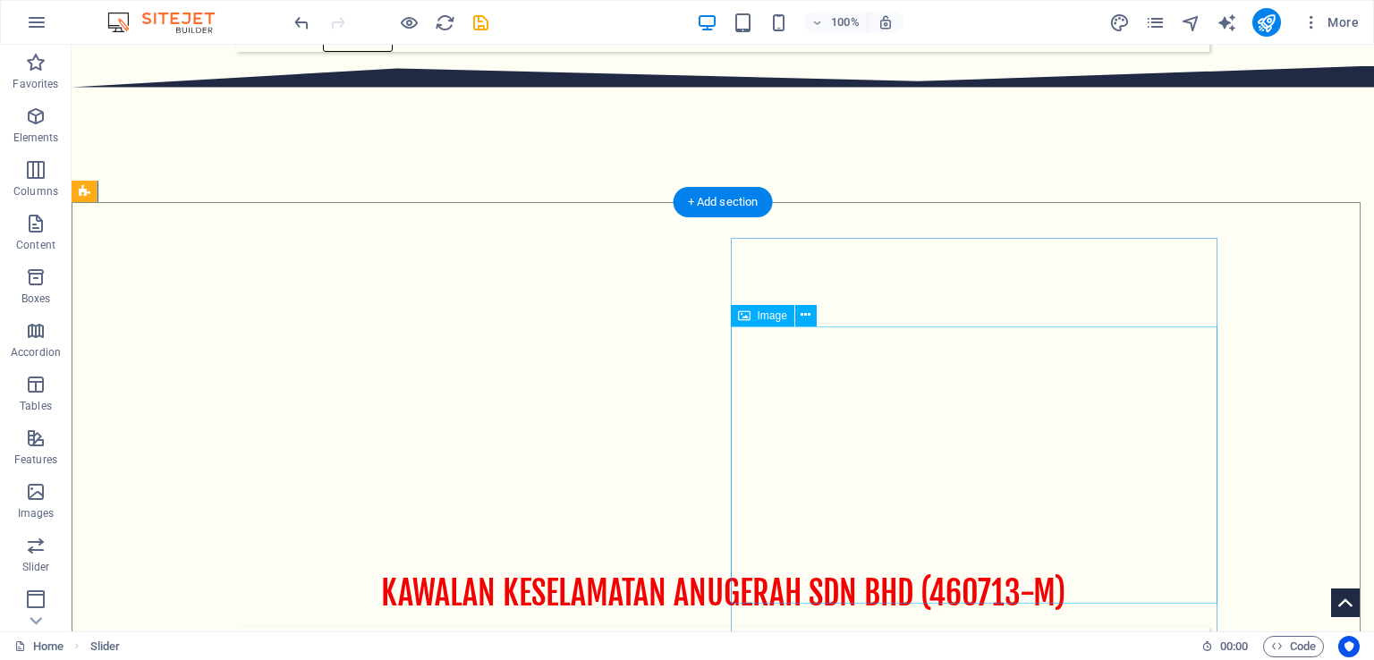
scroll to position [0, 0]
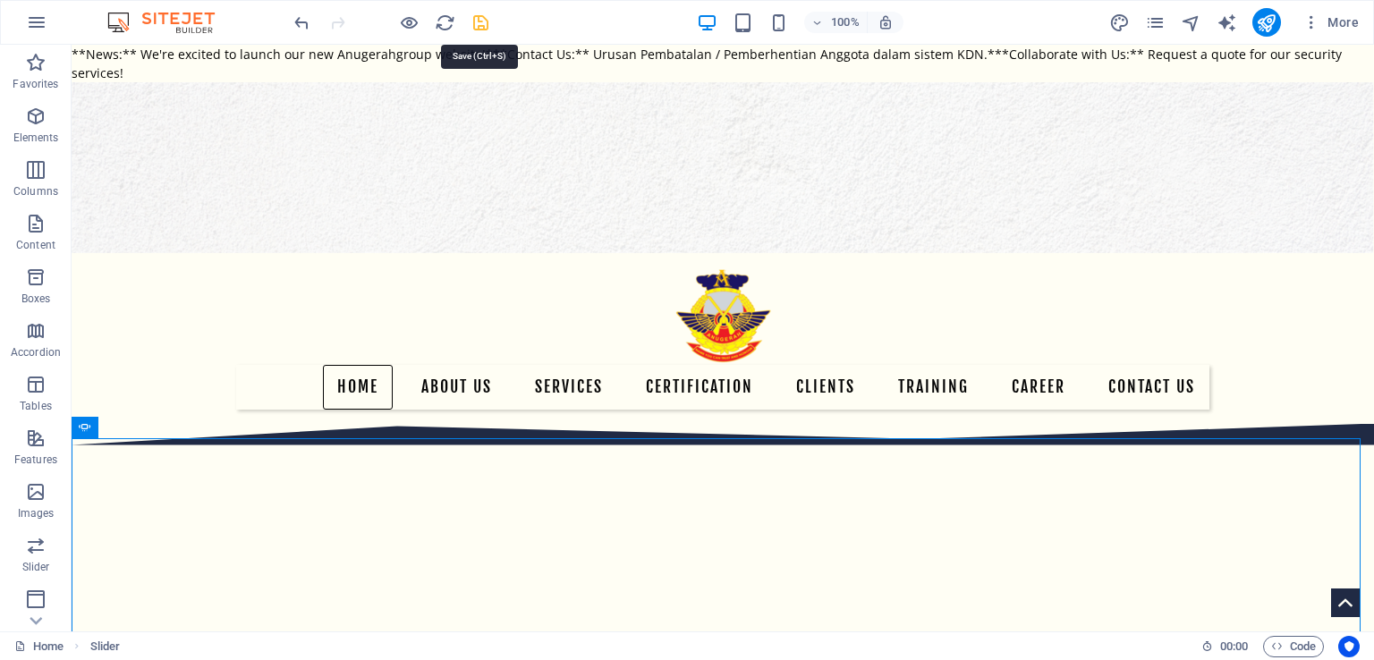
click at [472, 29] on icon "save" at bounding box center [481, 23] width 21 height 21
checkbox input "false"
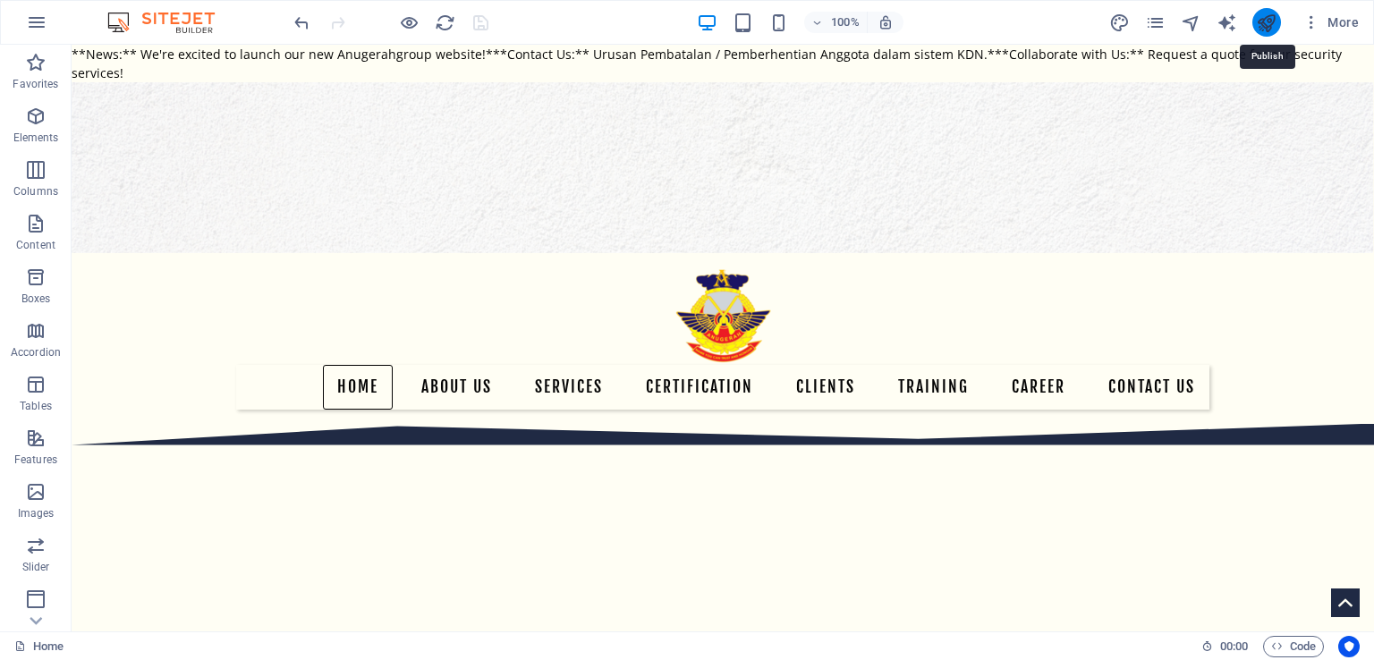
click at [1275, 21] on icon "publish" at bounding box center [1266, 23] width 21 height 21
